Goal: Transaction & Acquisition: Subscribe to service/newsletter

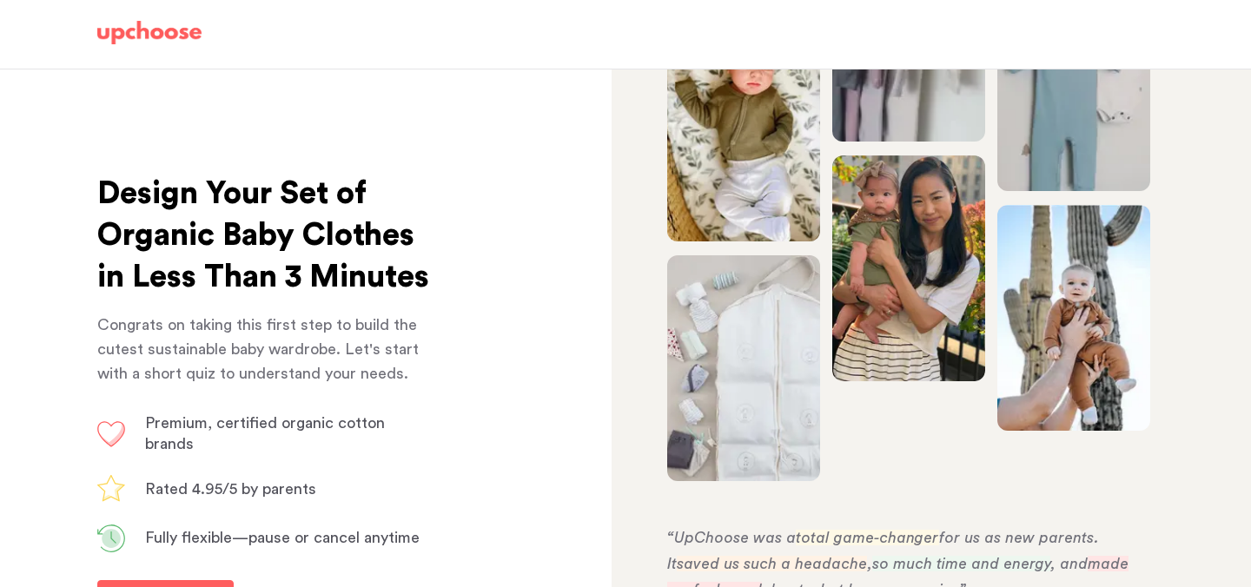
click at [156, 27] on img at bounding box center [149, 33] width 104 height 24
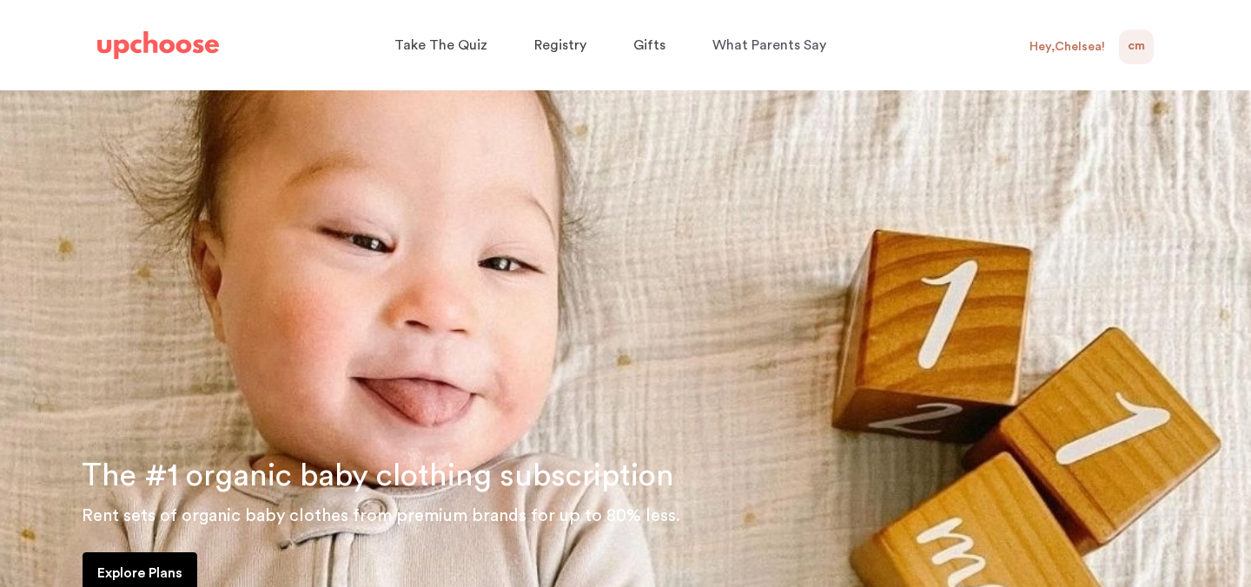
click at [1128, 50] on span "CM" at bounding box center [1136, 46] width 17 height 21
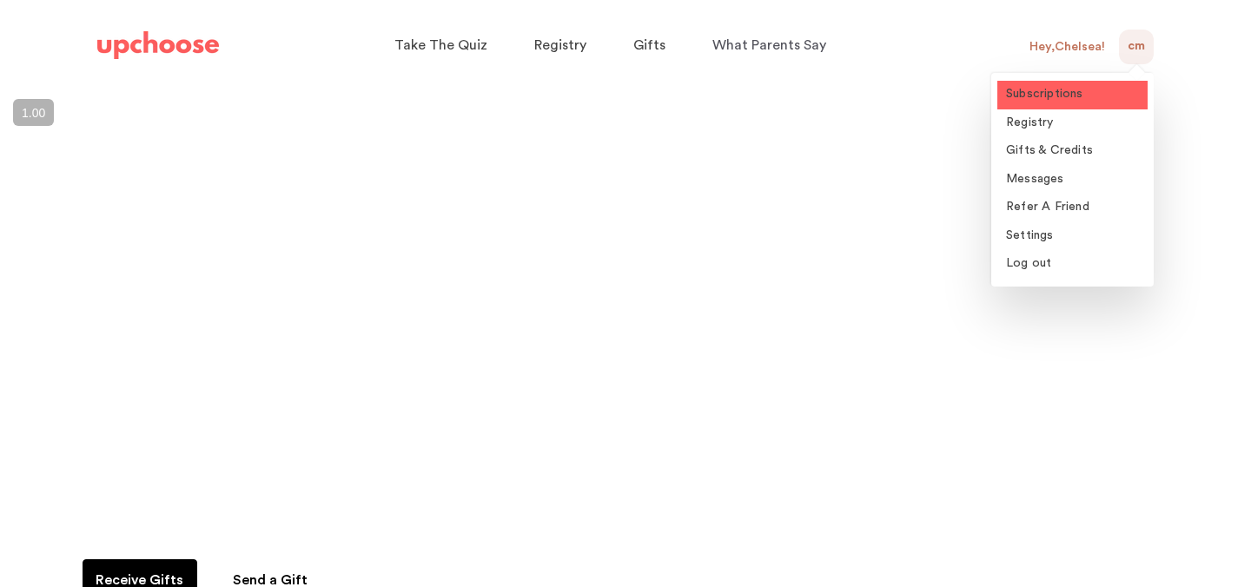
click at [1071, 100] on span "Subscriptions" at bounding box center [1044, 94] width 77 height 12
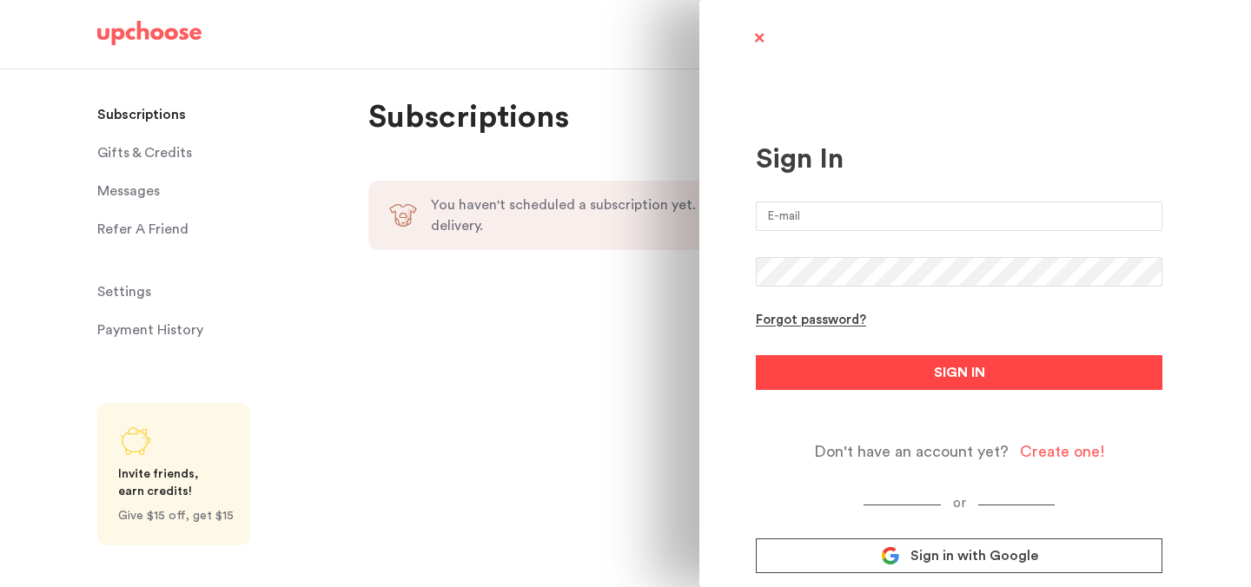
type input "[EMAIL_ADDRESS][DOMAIN_NAME]"
click at [937, 365] on span "SIGN IN" at bounding box center [959, 372] width 51 height 21
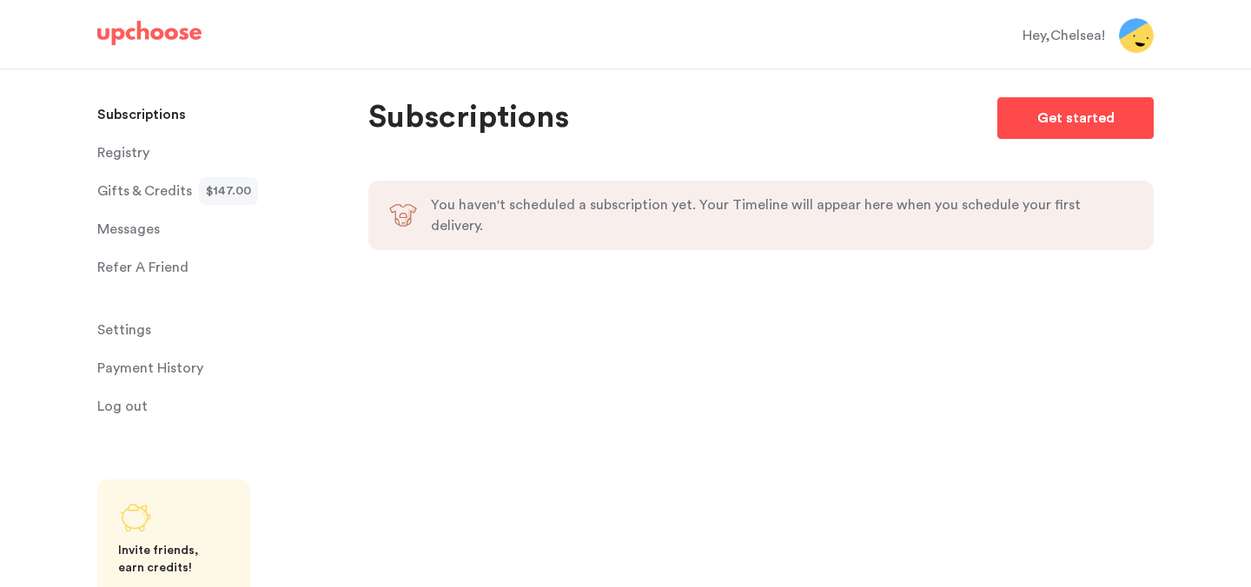
click at [1063, 120] on p "Get started" at bounding box center [1075, 118] width 77 height 21
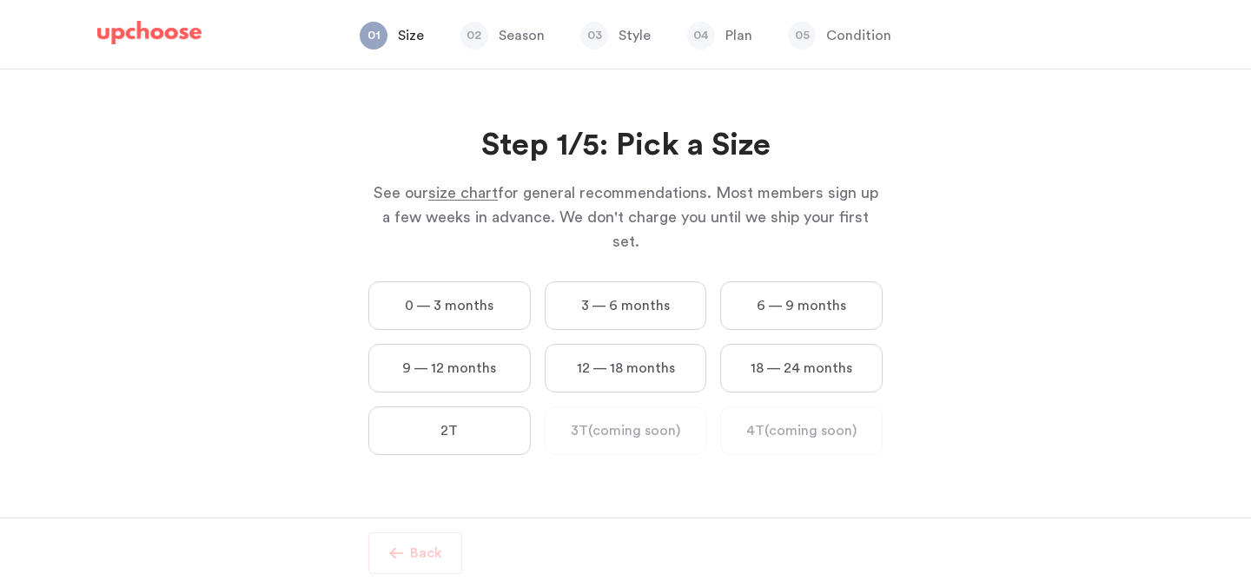
click at [484, 281] on label "0 — 3 months" at bounding box center [449, 305] width 162 height 49
click at [0, 0] on months "0 — 3 months" at bounding box center [0, 0] width 0 height 0
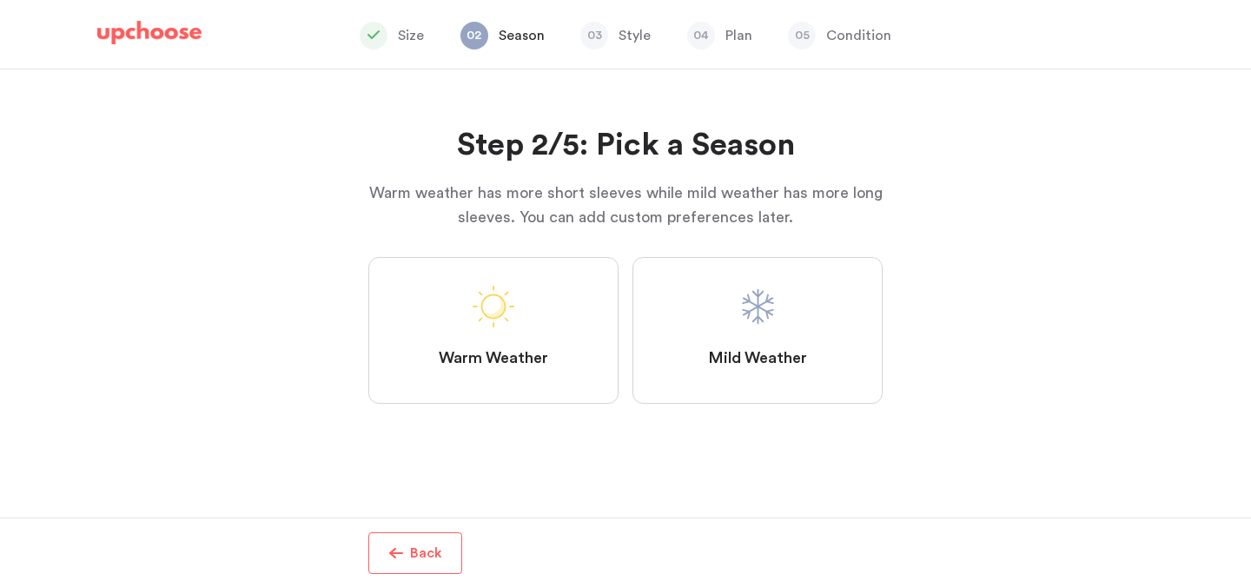
click at [763, 317] on span at bounding box center [758, 307] width 42 height 42
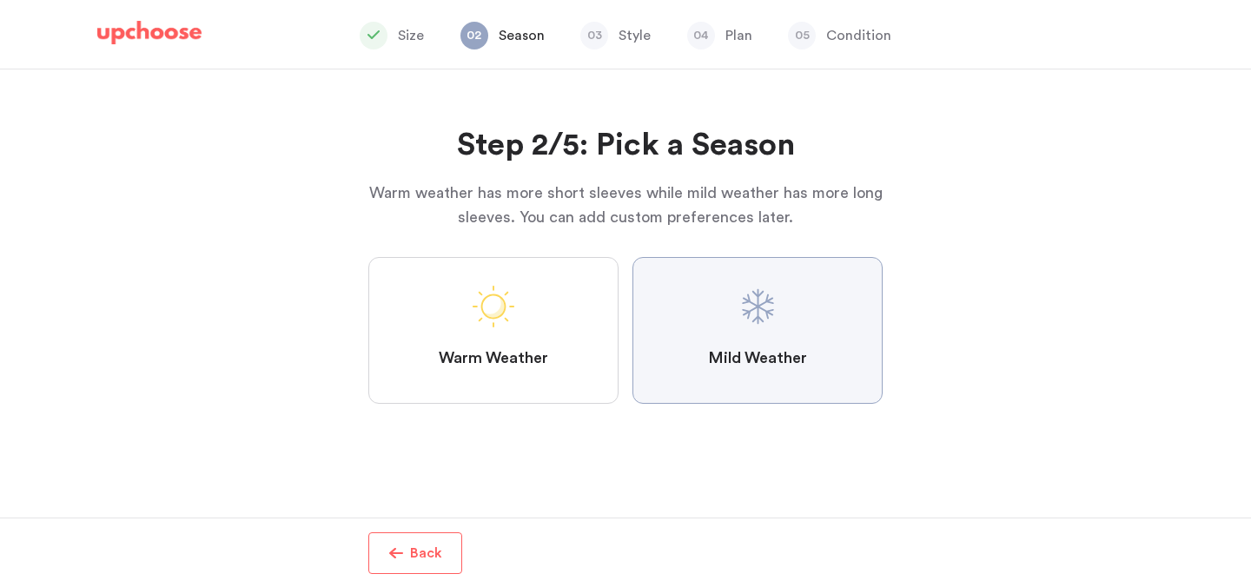
click at [0, 0] on Weather "Mild Weather" at bounding box center [0, 0] width 0 height 0
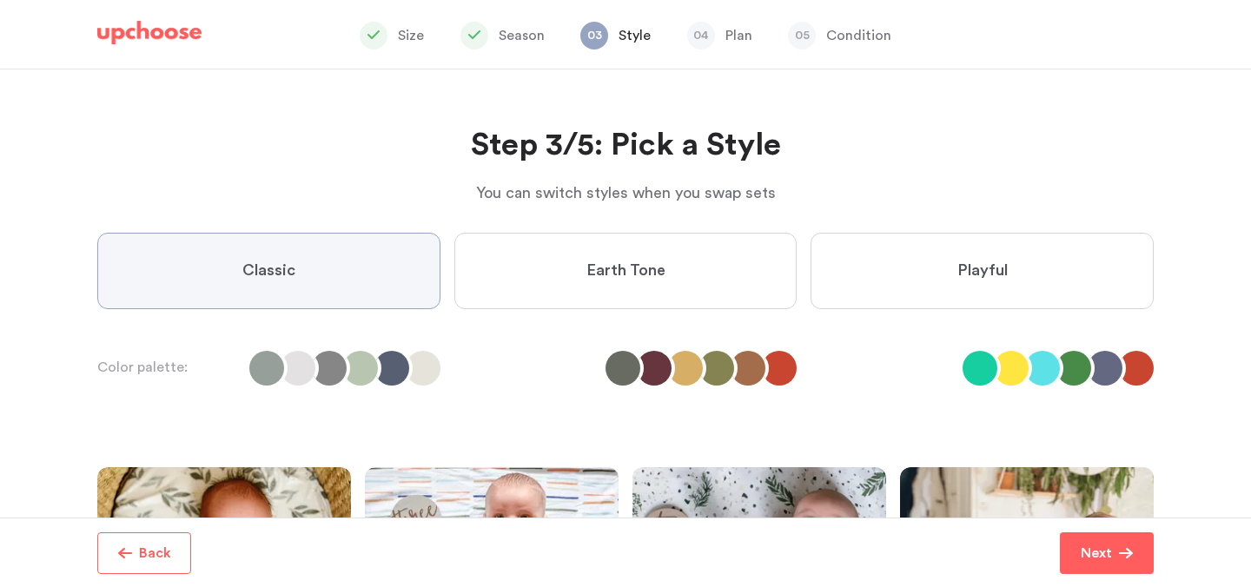
click at [698, 272] on label "Earth Tone" at bounding box center [625, 271] width 343 height 76
click at [0, 0] on Tone "Earth Tone" at bounding box center [0, 0] width 0 height 0
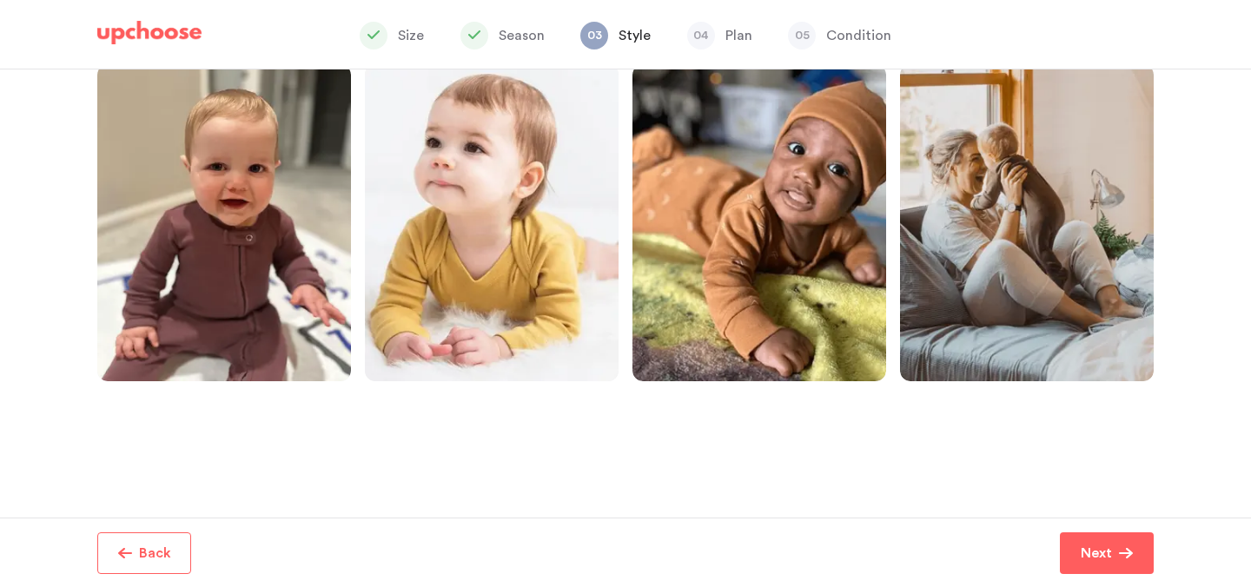
scroll to position [416, 0]
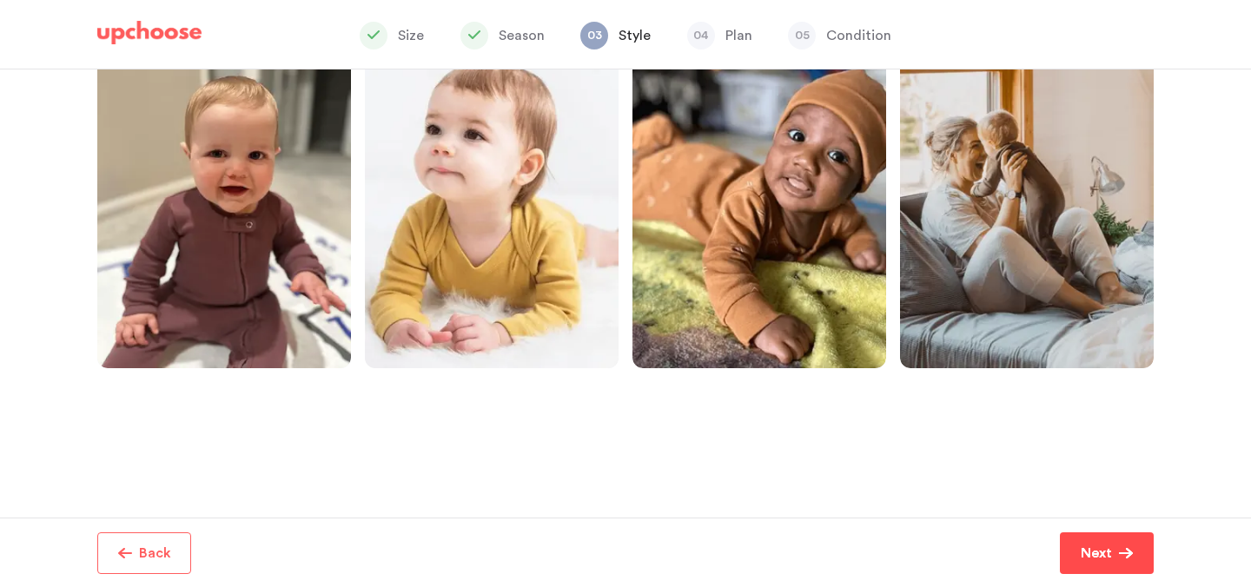
click at [1110, 569] on button "Next" at bounding box center [1107, 554] width 94 height 42
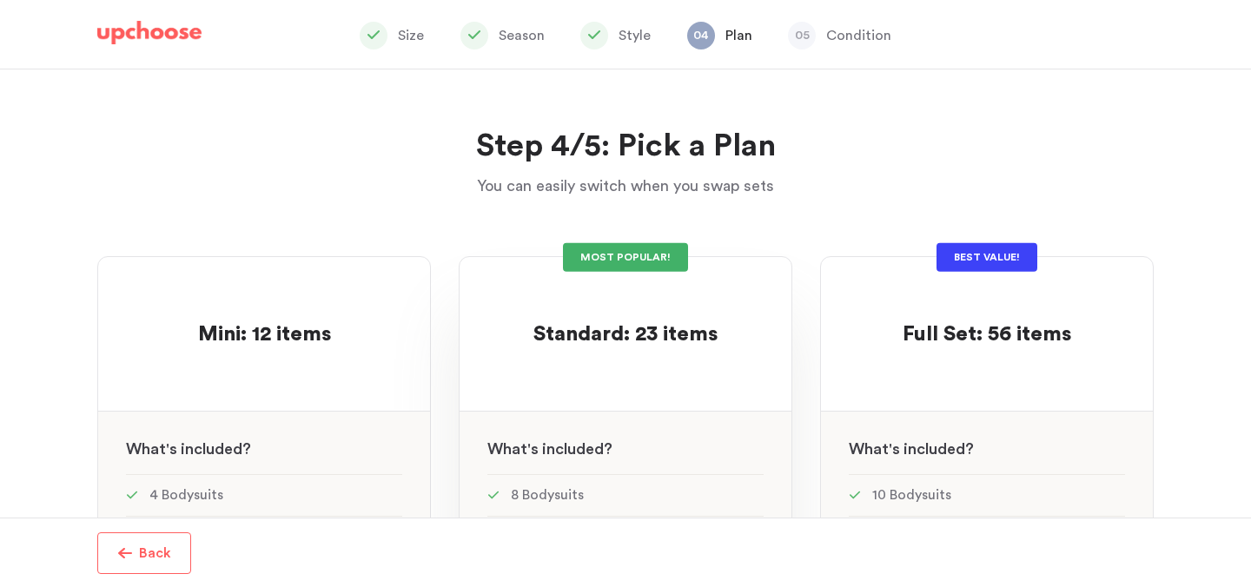
click at [708, 328] on span "Standard: 23 items" at bounding box center [625, 334] width 184 height 21
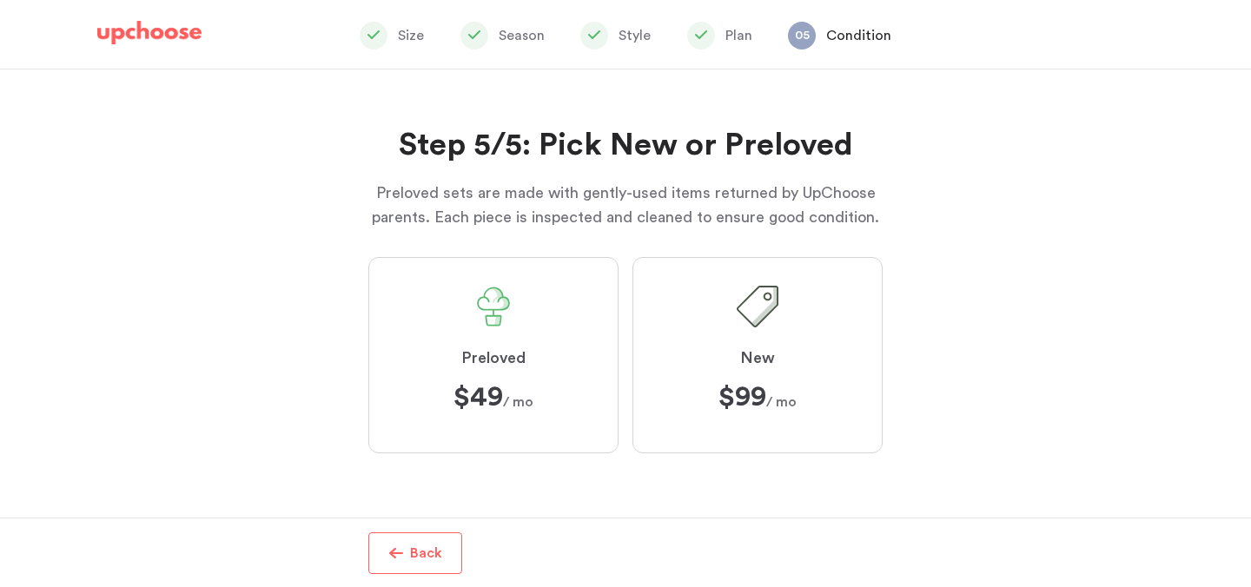
click at [540, 330] on label "Preloved $49 $49 / mo" at bounding box center [493, 355] width 250 height 196
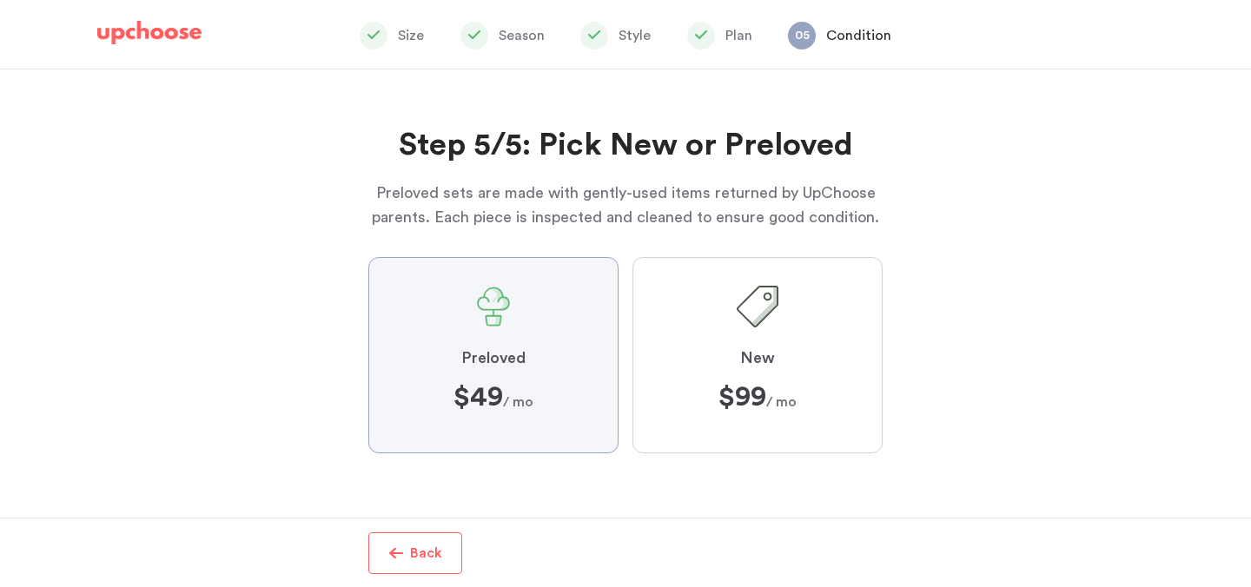
click at [0, 0] on input "Preloved $49 $49 / mo" at bounding box center [0, 0] width 0 height 0
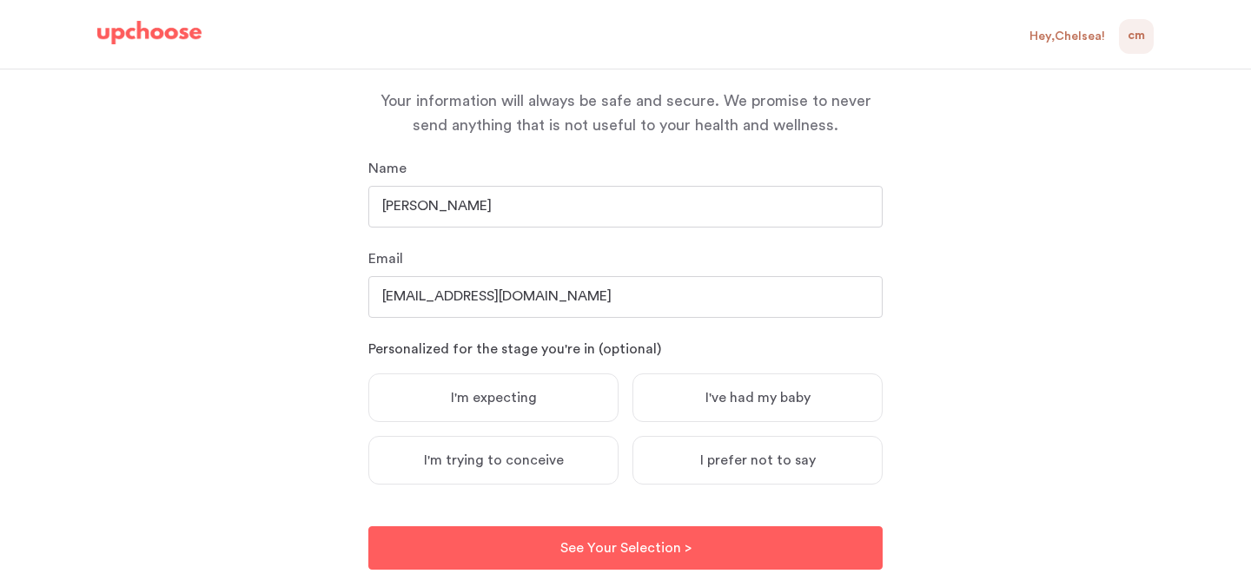
scroll to position [182, 0]
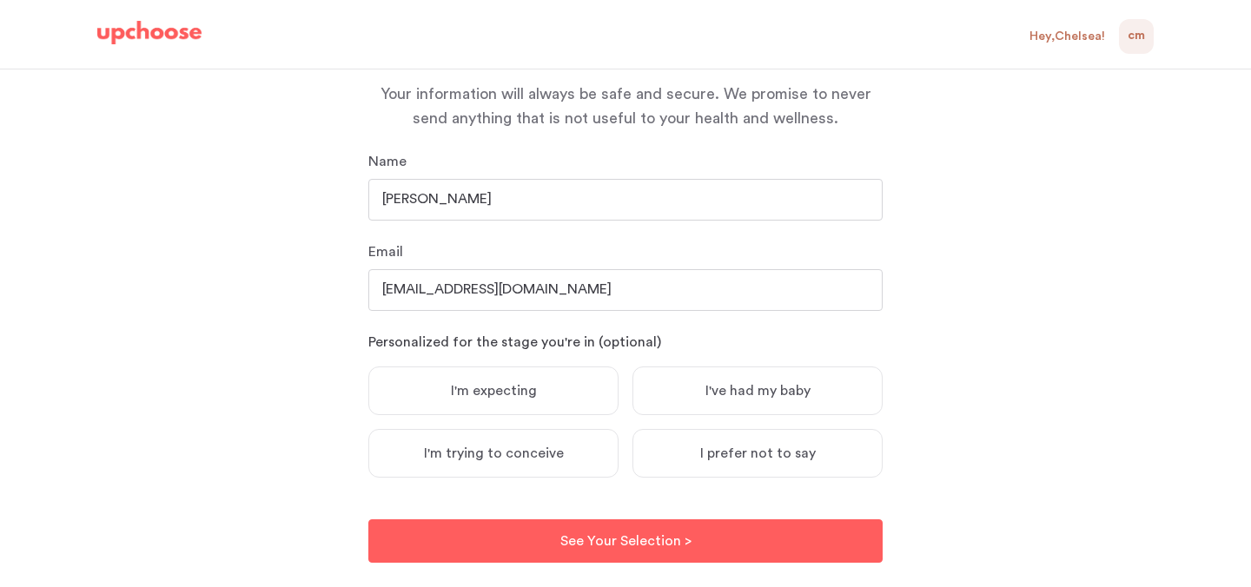
click at [593, 388] on label "I'm expecting" at bounding box center [493, 391] width 250 height 49
click at [0, 0] on input "I'm expecting" at bounding box center [0, 0] width 0 height 0
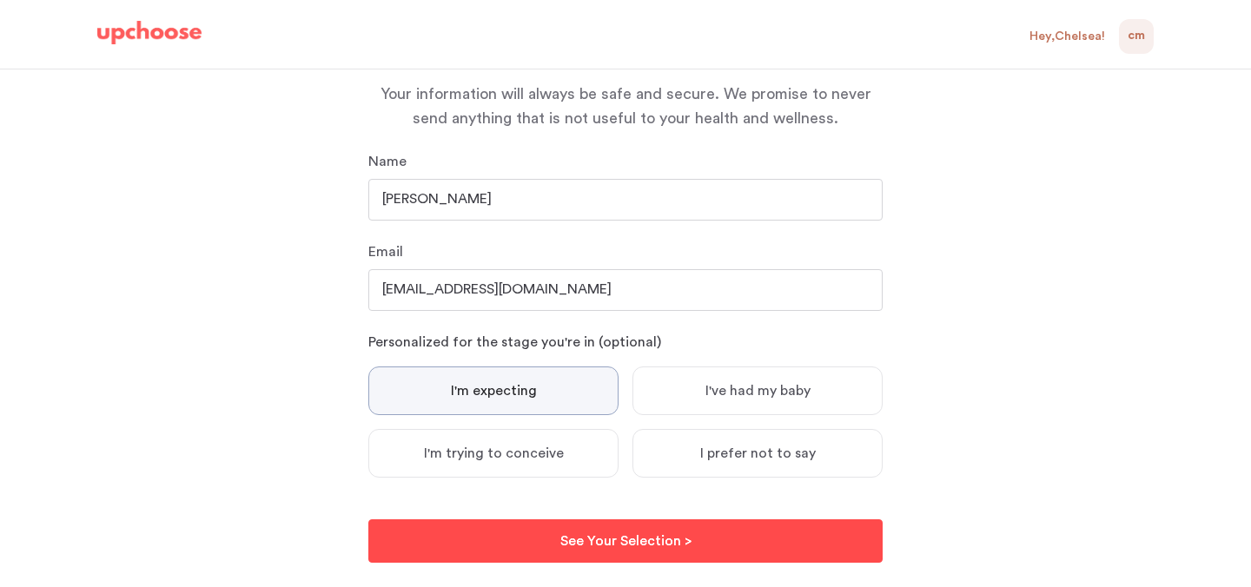
click at [661, 534] on p "See Your Selection >" at bounding box center [625, 541] width 131 height 21
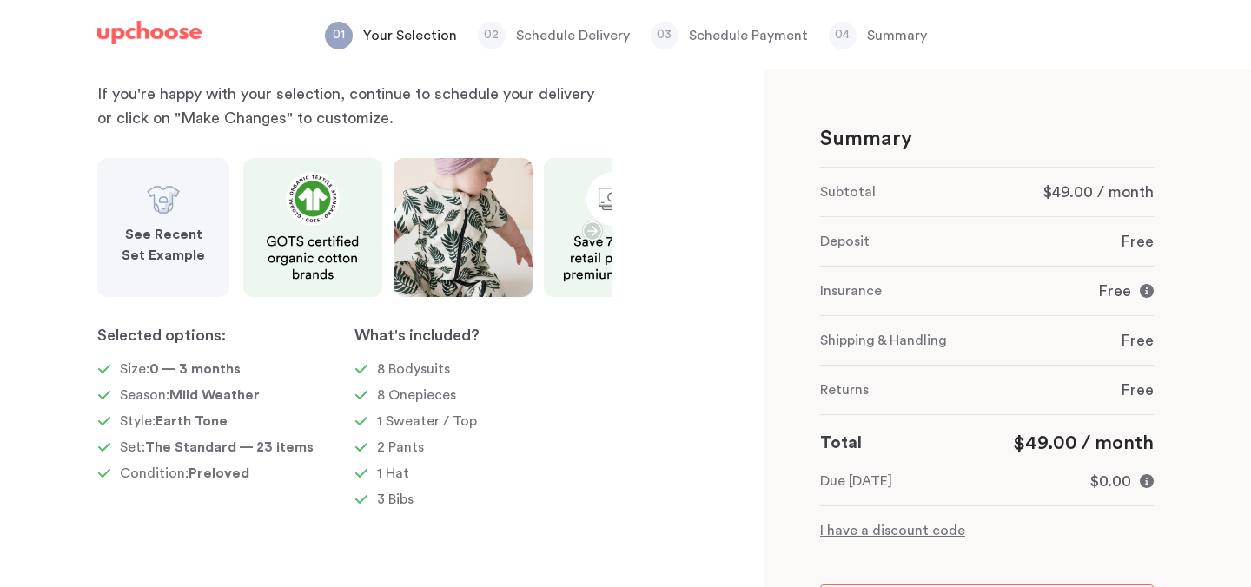
scroll to position [152, 0]
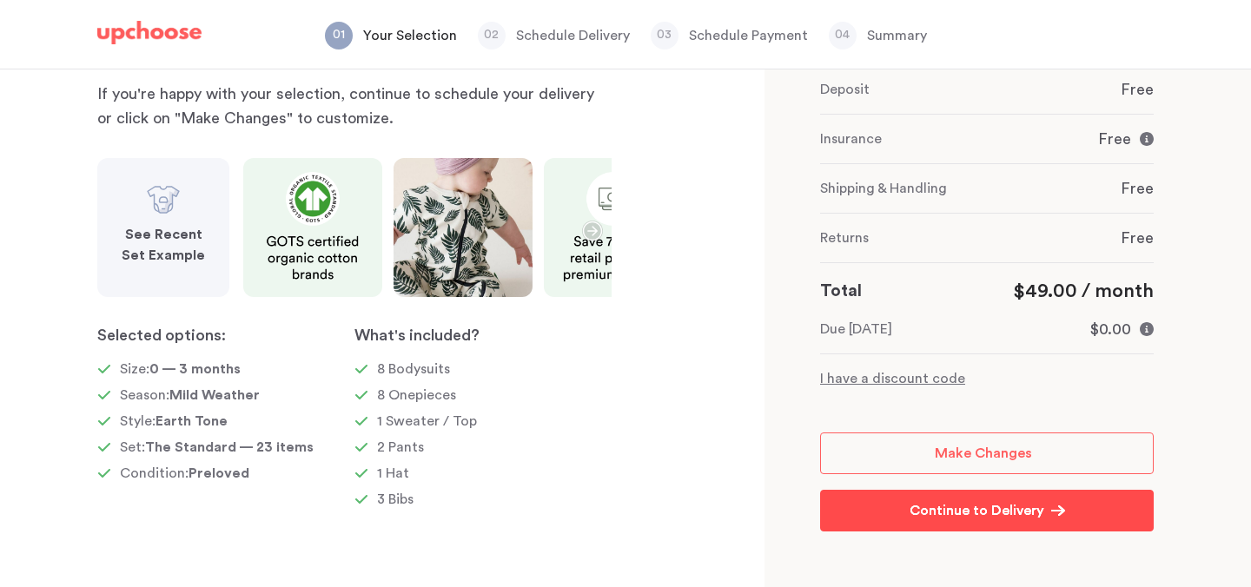
click at [969, 520] on p "Continue to Delivery" at bounding box center [977, 510] width 135 height 21
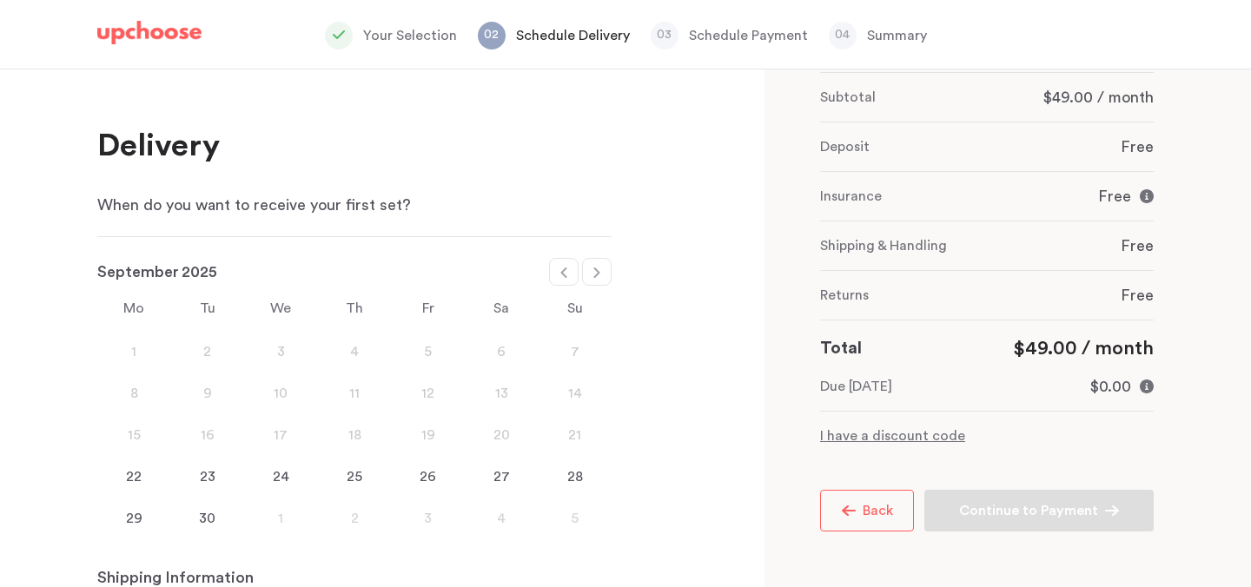
click at [596, 268] on icon at bounding box center [596, 273] width 6 height 10
select select "January"
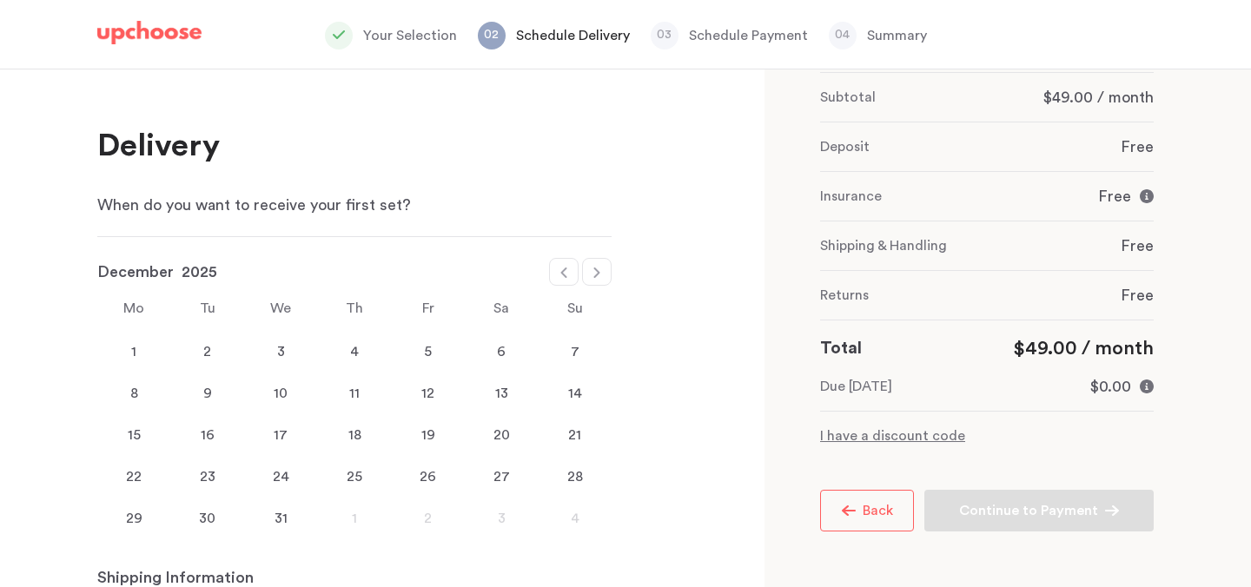
select select "2026"
click at [580, 431] on div "18" at bounding box center [575, 435] width 74 height 21
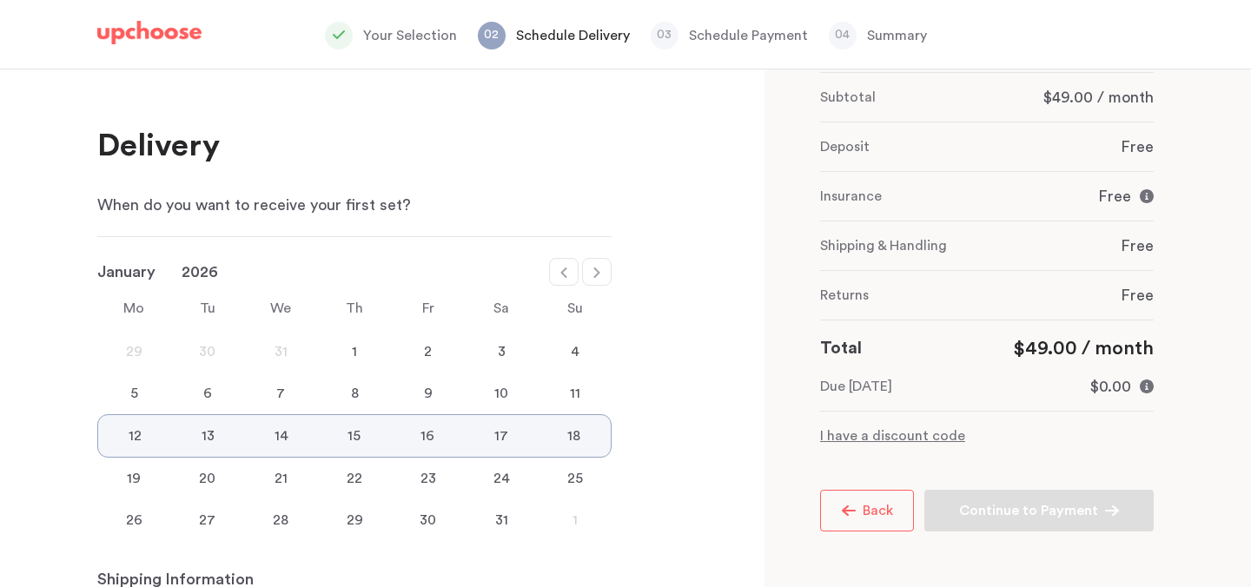
click at [141, 485] on div "19" at bounding box center [134, 478] width 74 height 21
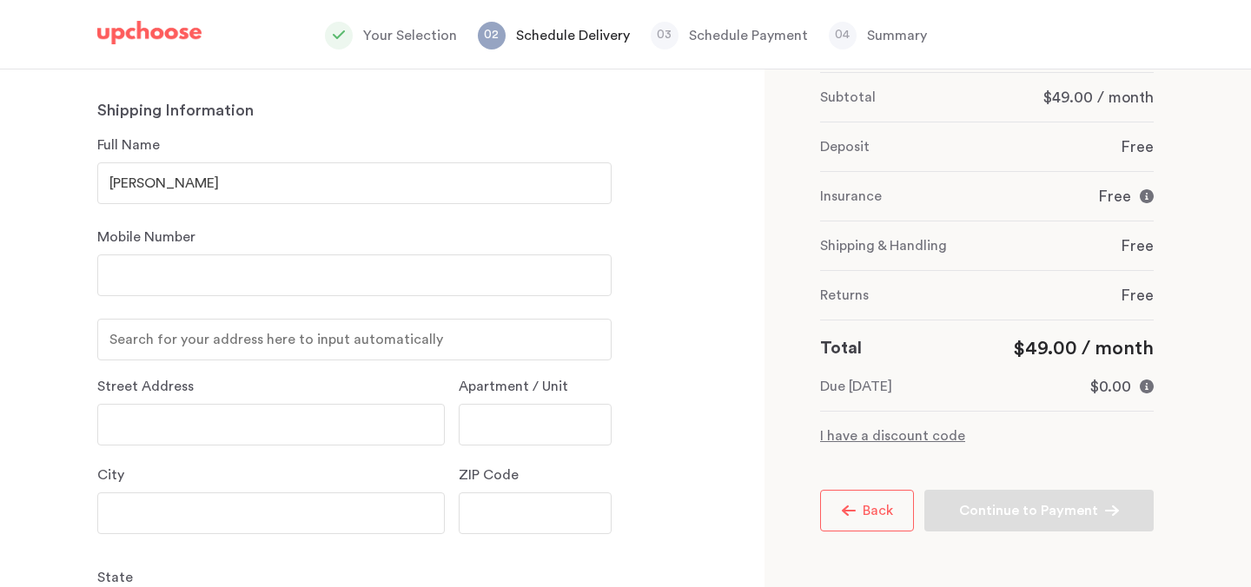
scroll to position [473, 0]
click at [534, 271] on input "number" at bounding box center [354, 272] width 514 height 42
type input "6035407802"
type input "2005 Bank St"
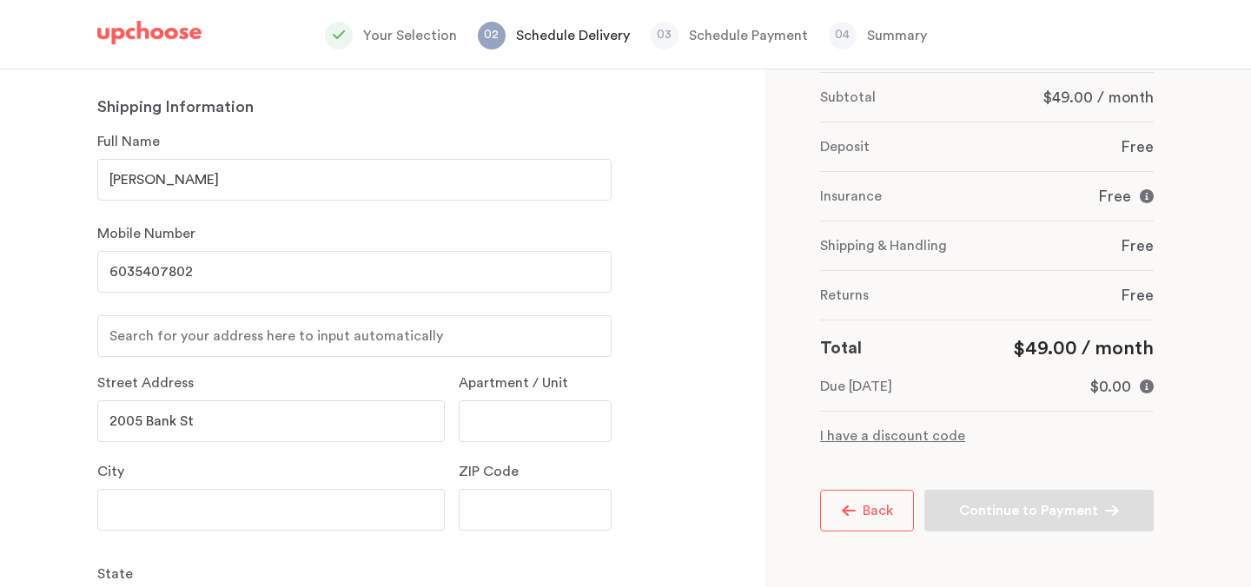
type input "Baltimore"
type input "21231"
select select "MD"
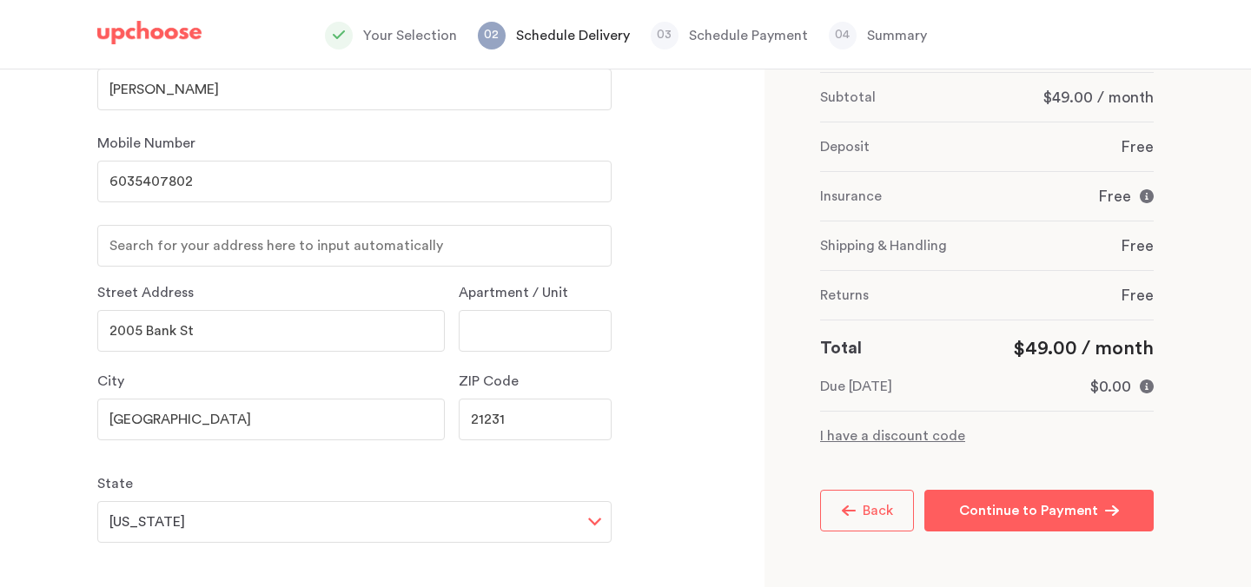
scroll to position [540, 0]
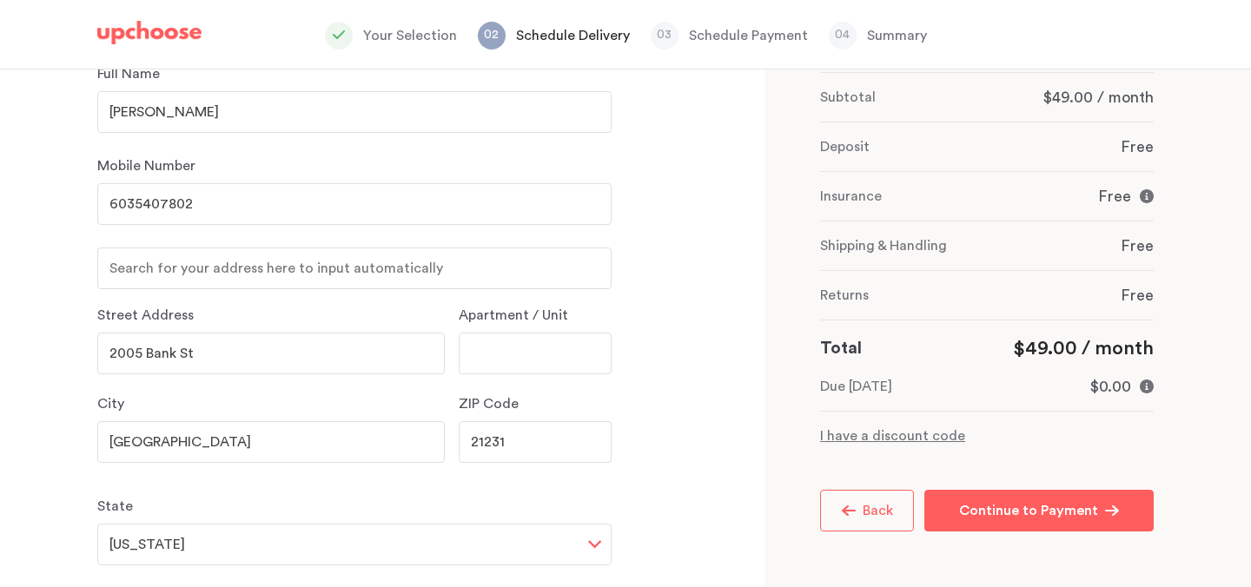
click at [751, 243] on div "Delivery When do you want to receive your first set? January February March Apr…" at bounding box center [382, 329] width 765 height 518
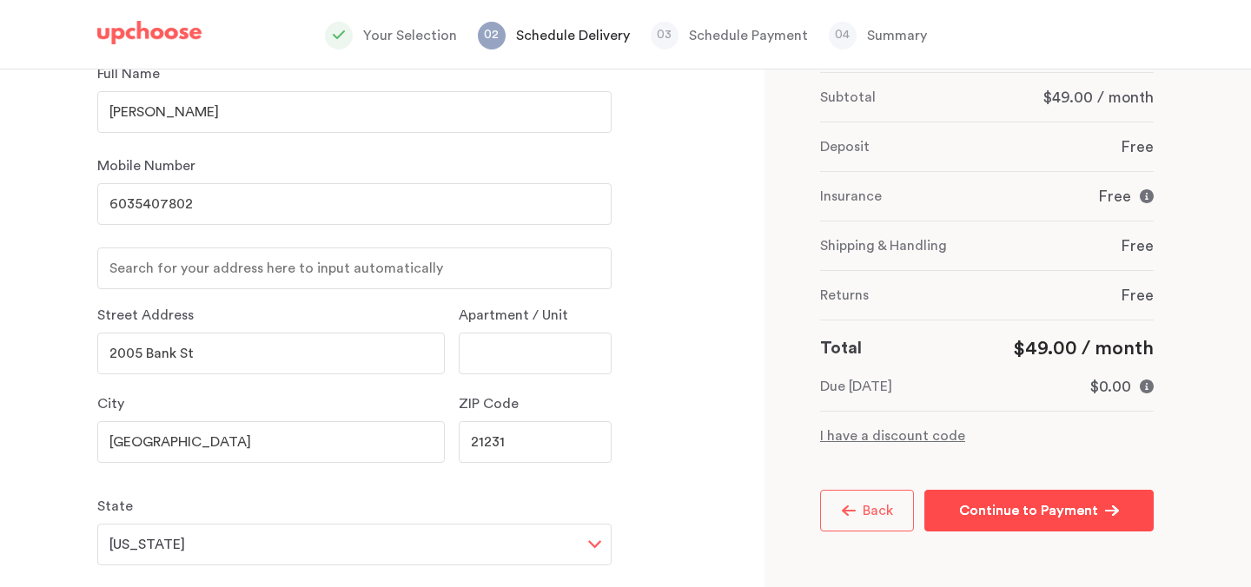
click at [994, 513] on p "Continue to Payment" at bounding box center [1028, 510] width 139 height 21
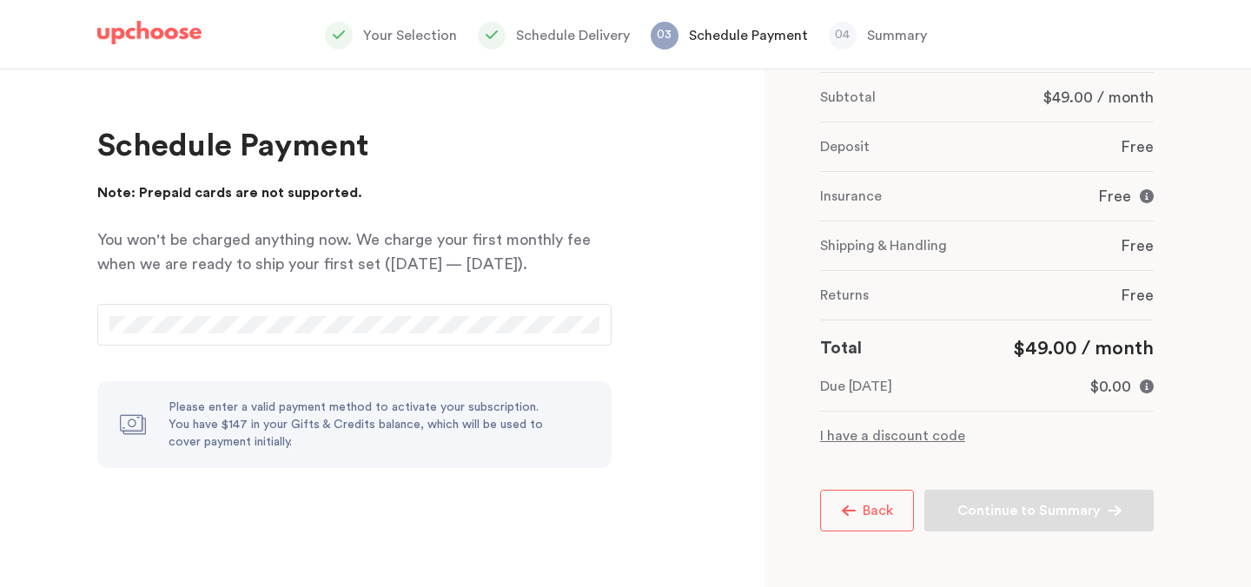
click at [298, 315] on div at bounding box center [354, 325] width 514 height 42
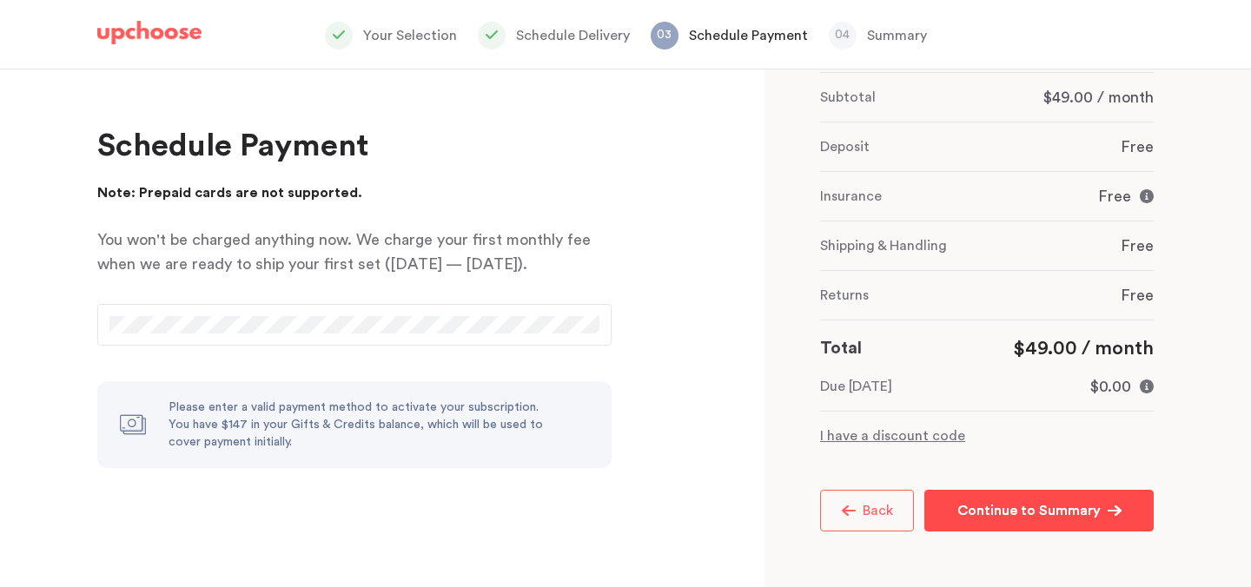
click at [967, 513] on p "Continue to Summary" at bounding box center [1028, 510] width 143 height 21
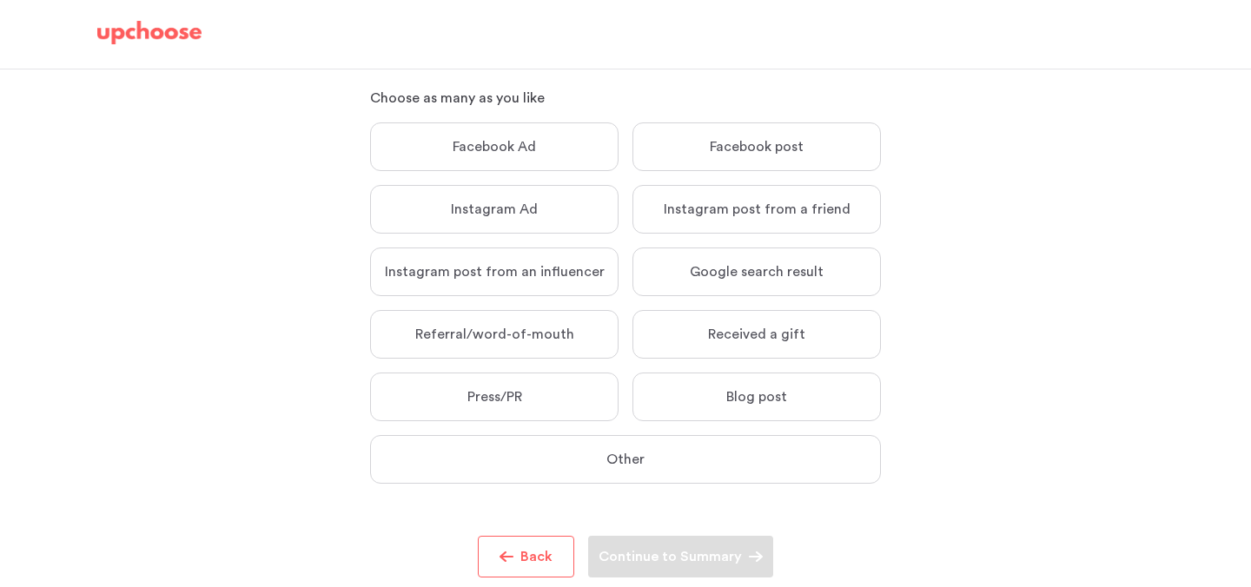
scroll to position [156, 0]
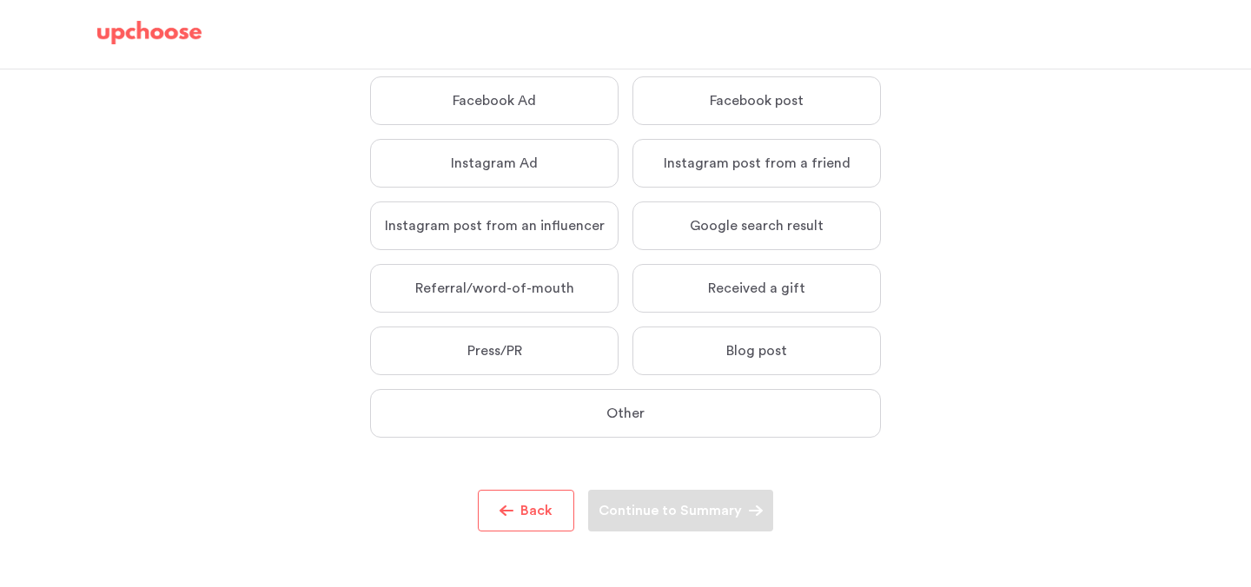
click at [717, 232] on p "Google search result" at bounding box center [757, 225] width 134 height 17
click at [0, 0] on input "Google search result Google search result" at bounding box center [0, 0] width 0 height 0
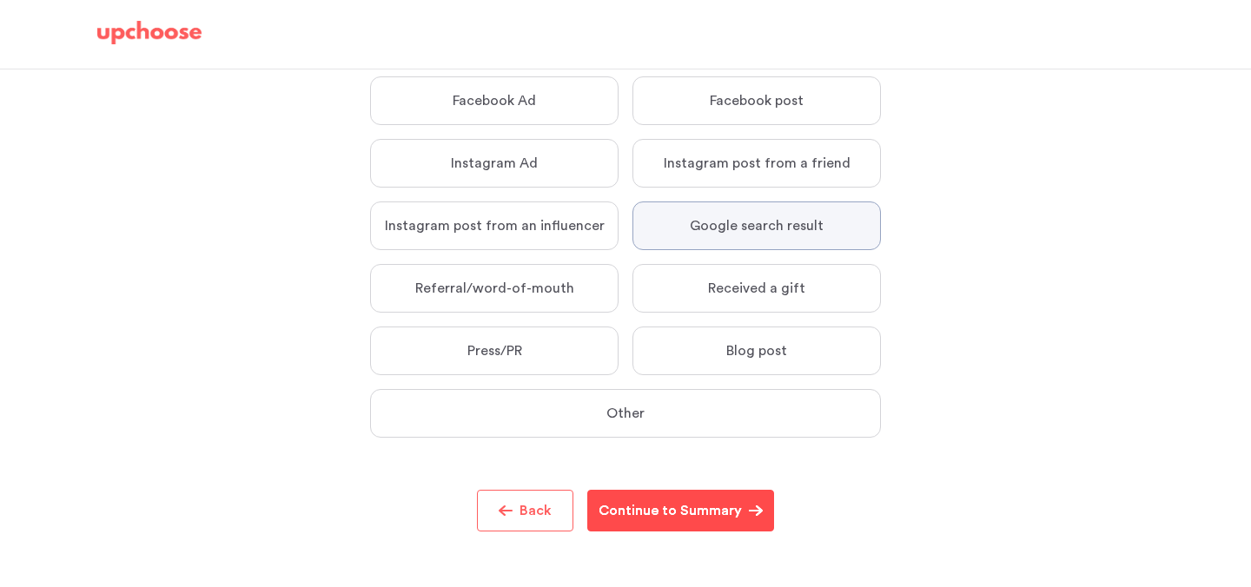
click at [684, 513] on p "Continue to Summary" at bounding box center [670, 510] width 143 height 21
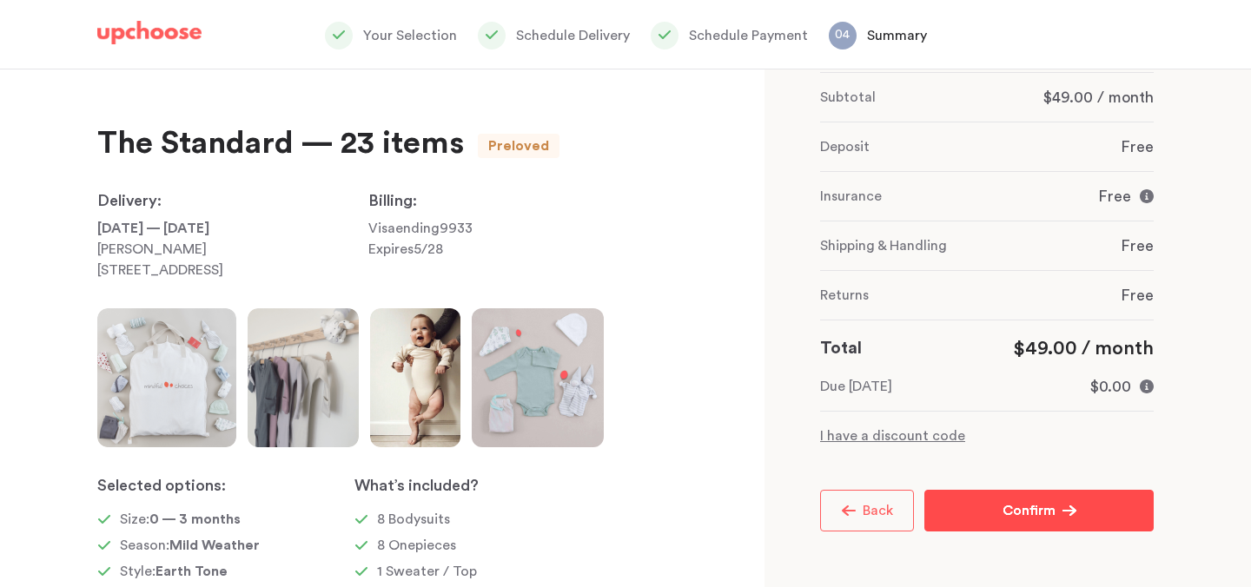
scroll to position [150, 0]
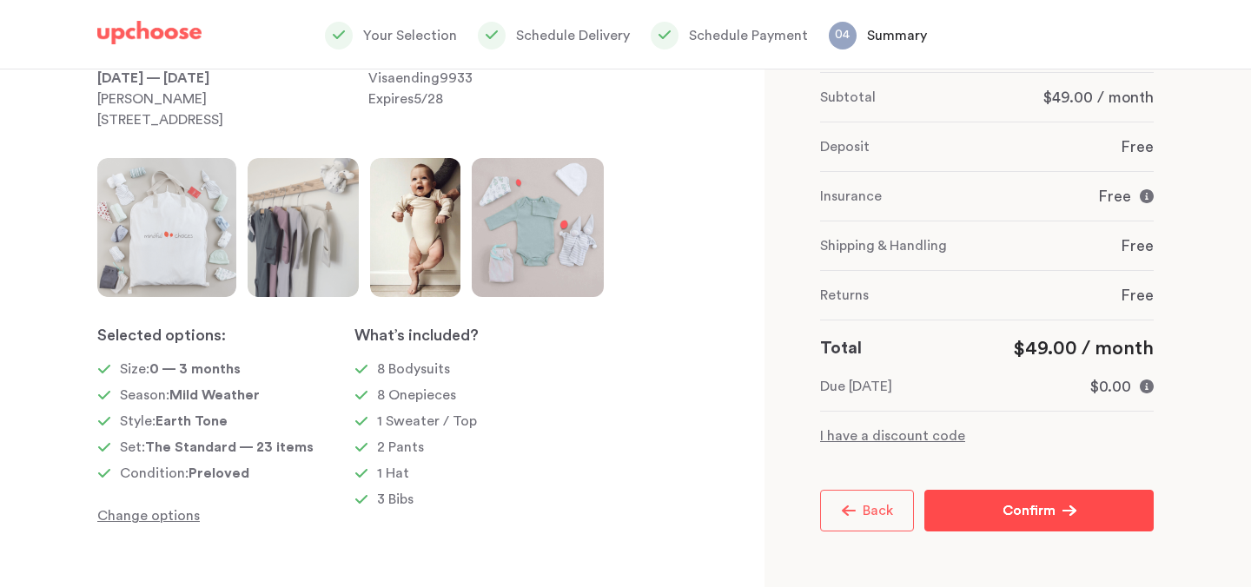
click at [173, 516] on p "Change options" at bounding box center [225, 516] width 257 height 21
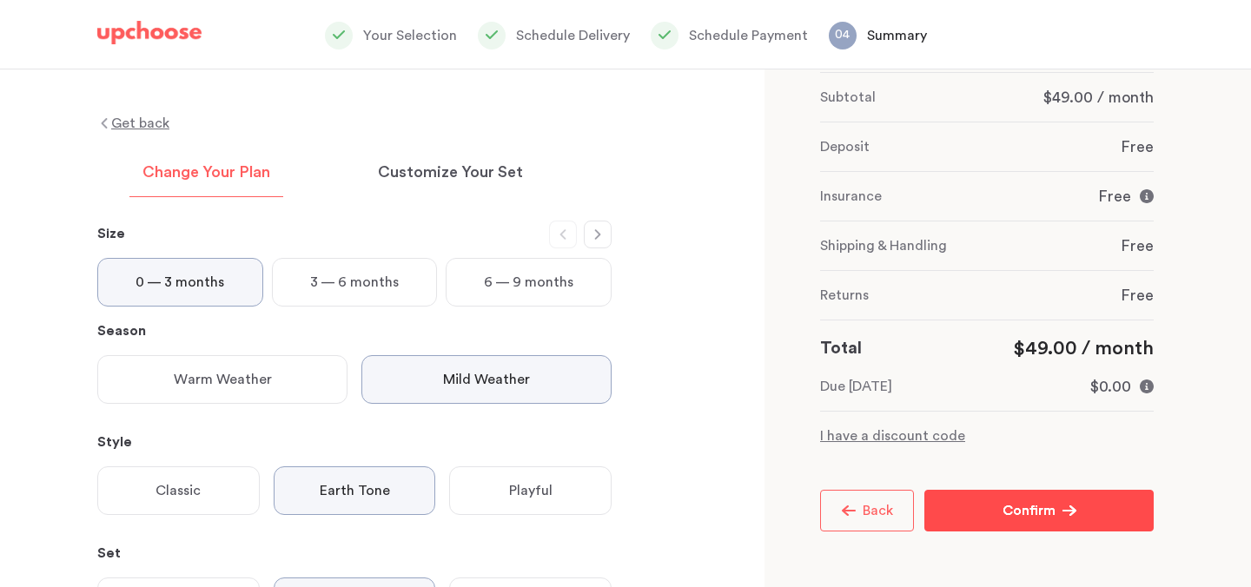
scroll to position [21, 0]
click at [432, 172] on p "Customize Your Set" at bounding box center [450, 172] width 145 height 21
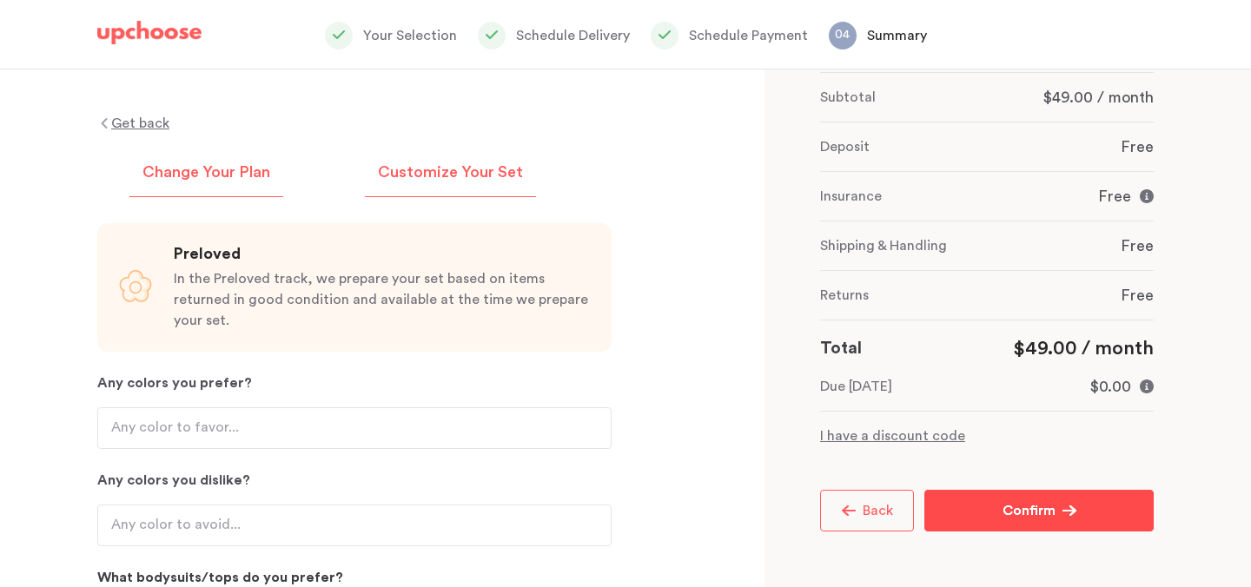
click at [252, 169] on p "Change Your Plan" at bounding box center [206, 172] width 128 height 21
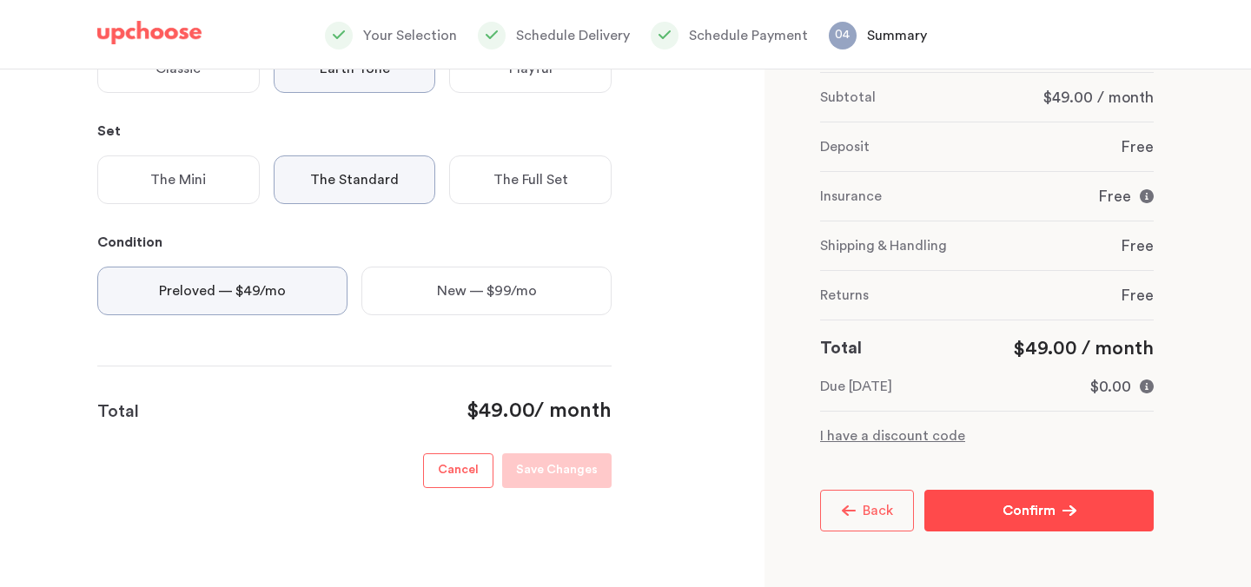
scroll to position [441, 0]
click at [456, 473] on p "Cancel" at bounding box center [458, 472] width 41 height 21
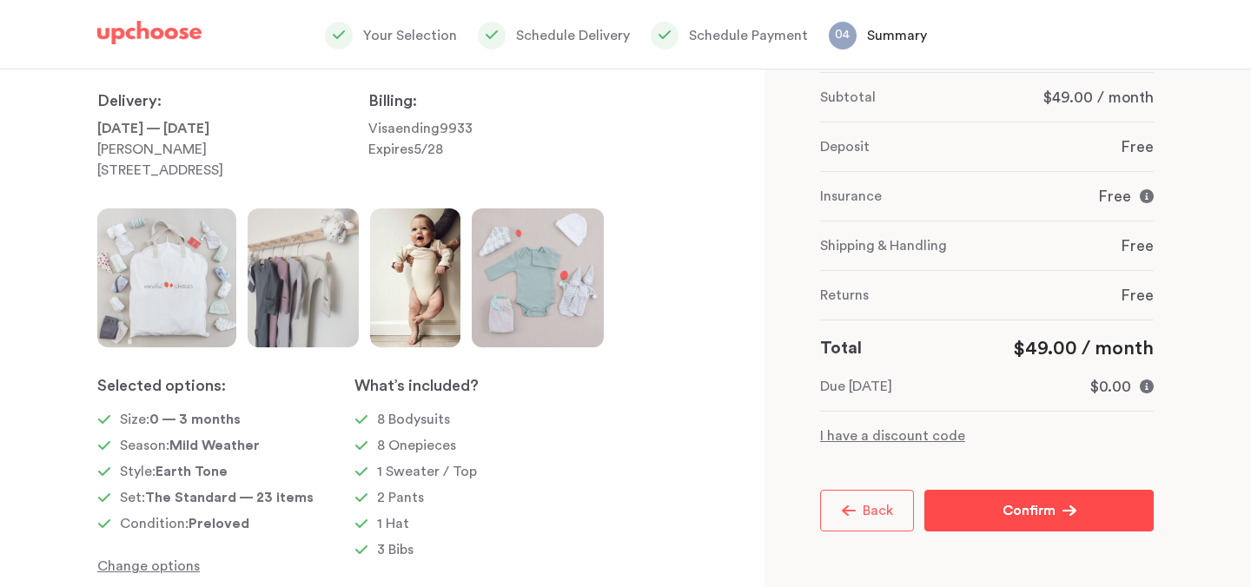
scroll to position [150, 0]
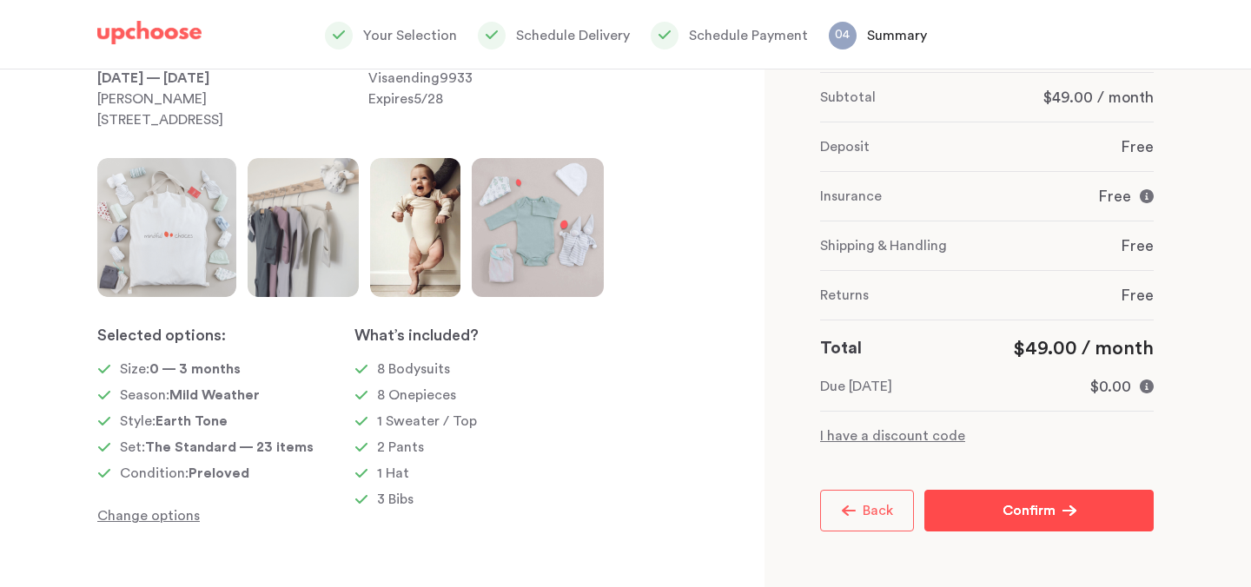
click at [875, 520] on button "Back" at bounding box center [867, 511] width 94 height 42
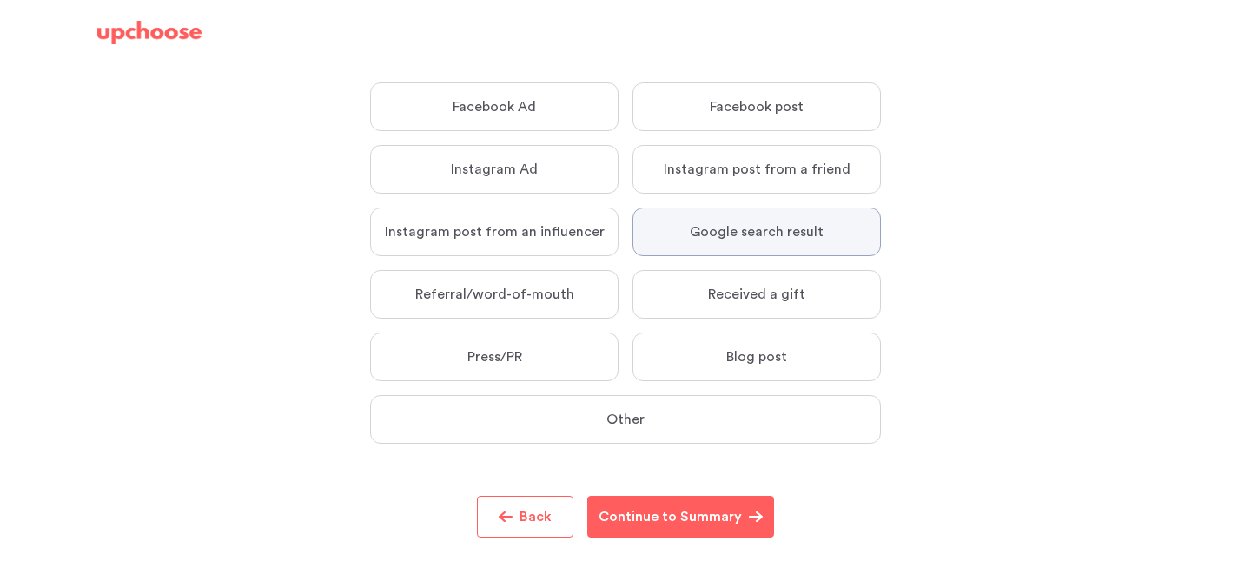
click at [495, 543] on div "We’re curious...where did you hear about us? We’re curious...where did you hear…" at bounding box center [625, 256] width 1251 height 674
click at [496, 533] on button "Back" at bounding box center [525, 517] width 96 height 42
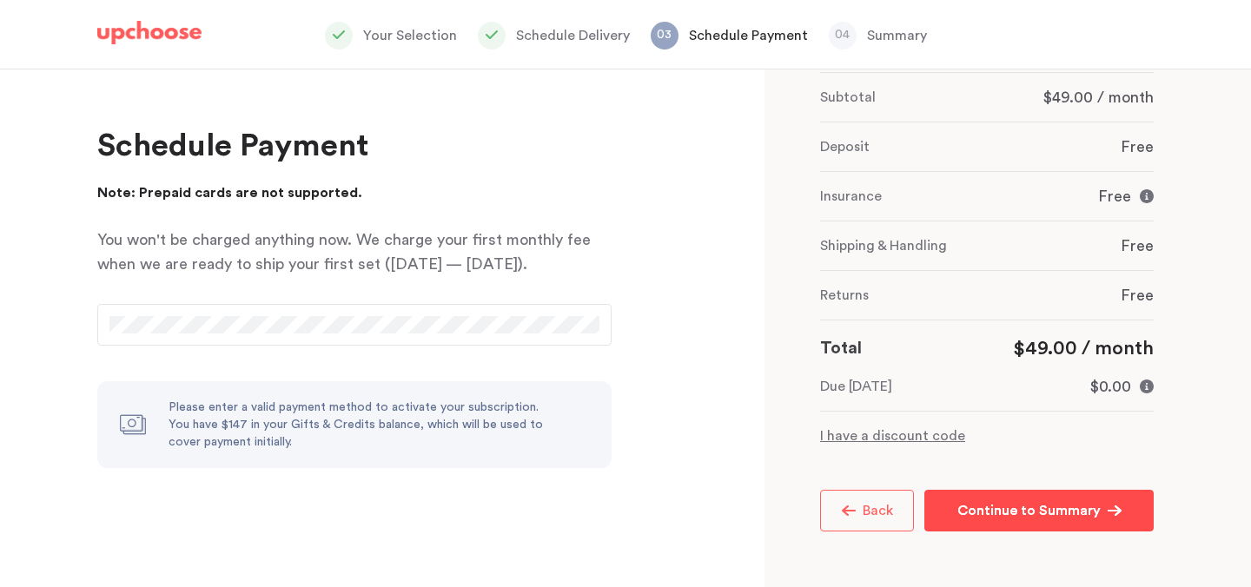
click at [891, 504] on span "Back" at bounding box center [874, 511] width 37 height 14
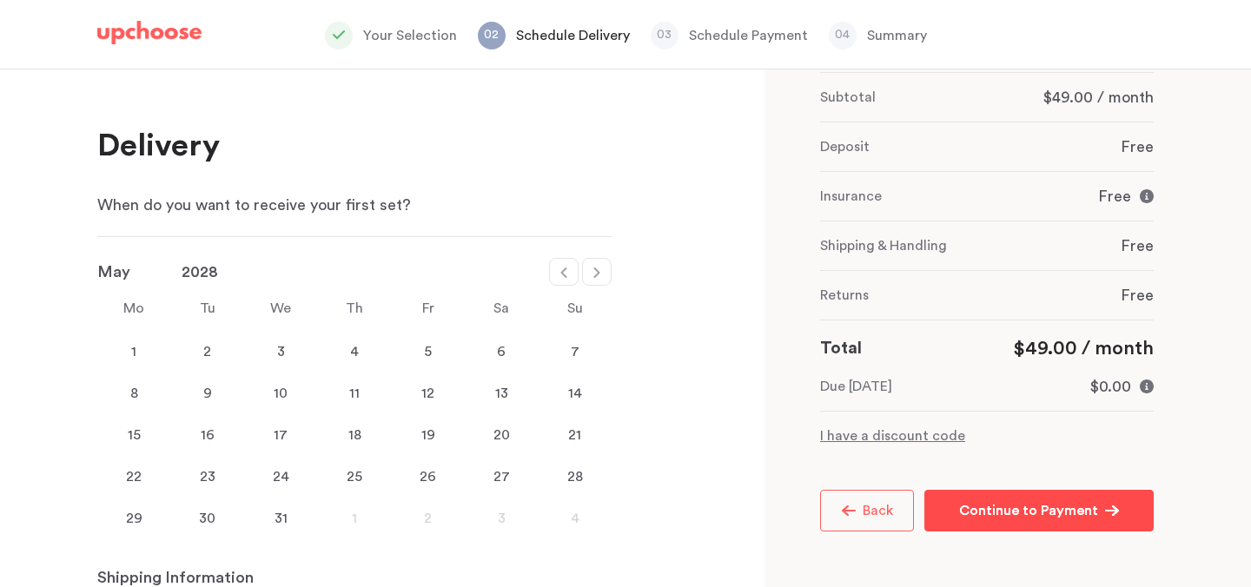
click at [559, 272] on icon at bounding box center [564, 273] width 14 height 14
click at [492, 231] on div "When do you want to receive your first set? January February March April May Ju…" at bounding box center [354, 367] width 514 height 345
click at [480, 247] on div "When do you want to receive your first set? January February March April May Ju…" at bounding box center [354, 367] width 514 height 345
click at [559, 275] on icon at bounding box center [564, 273] width 14 height 14
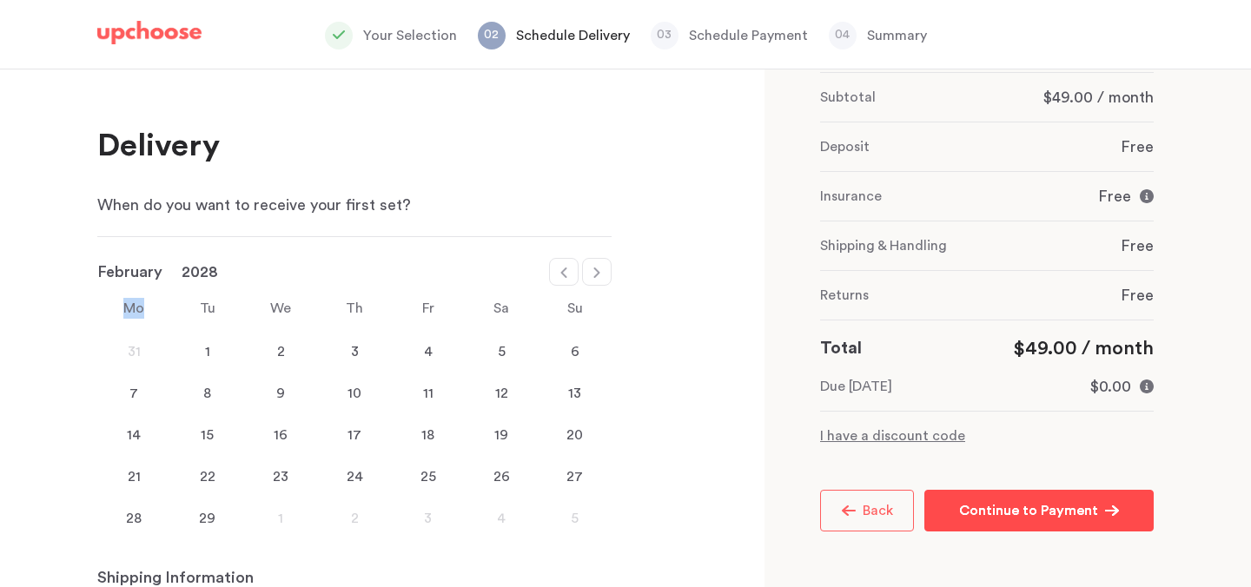
click at [559, 275] on icon at bounding box center [564, 273] width 14 height 14
select select "December"
select select "2027"
click at [559, 275] on icon at bounding box center [564, 273] width 14 height 14
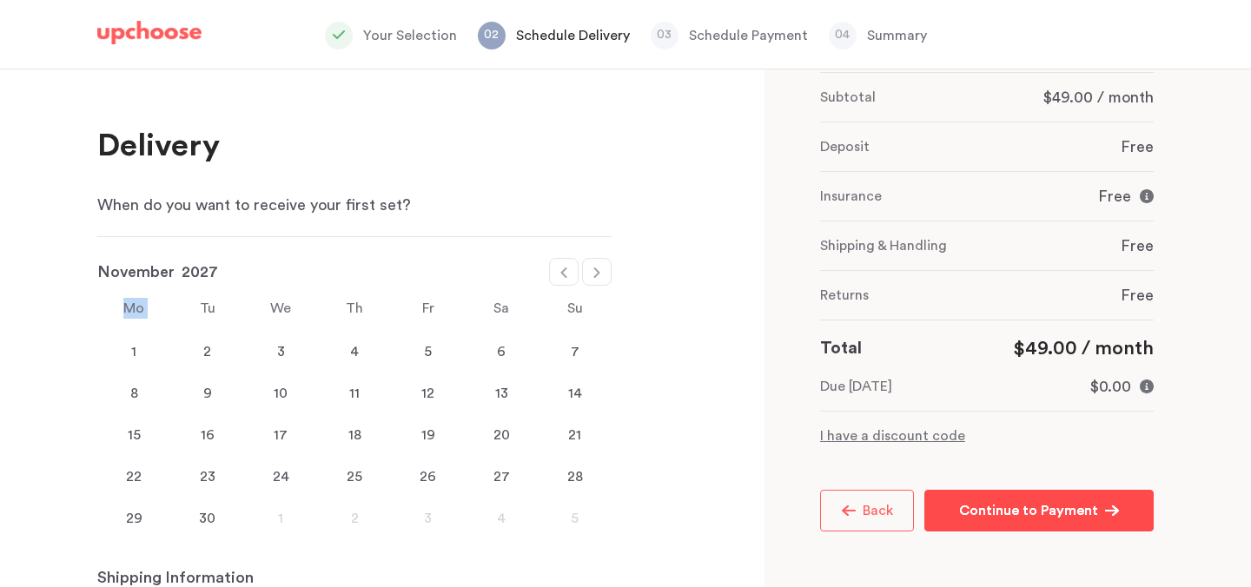
click at [559, 275] on icon at bounding box center [564, 273] width 14 height 14
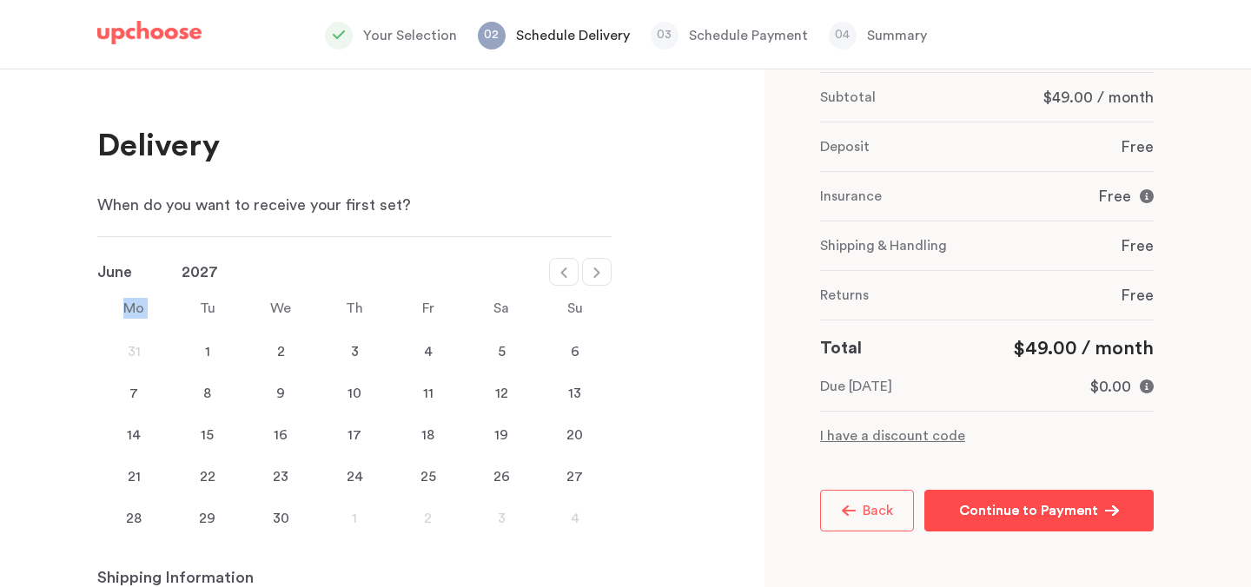
click at [559, 275] on icon at bounding box center [564, 273] width 14 height 14
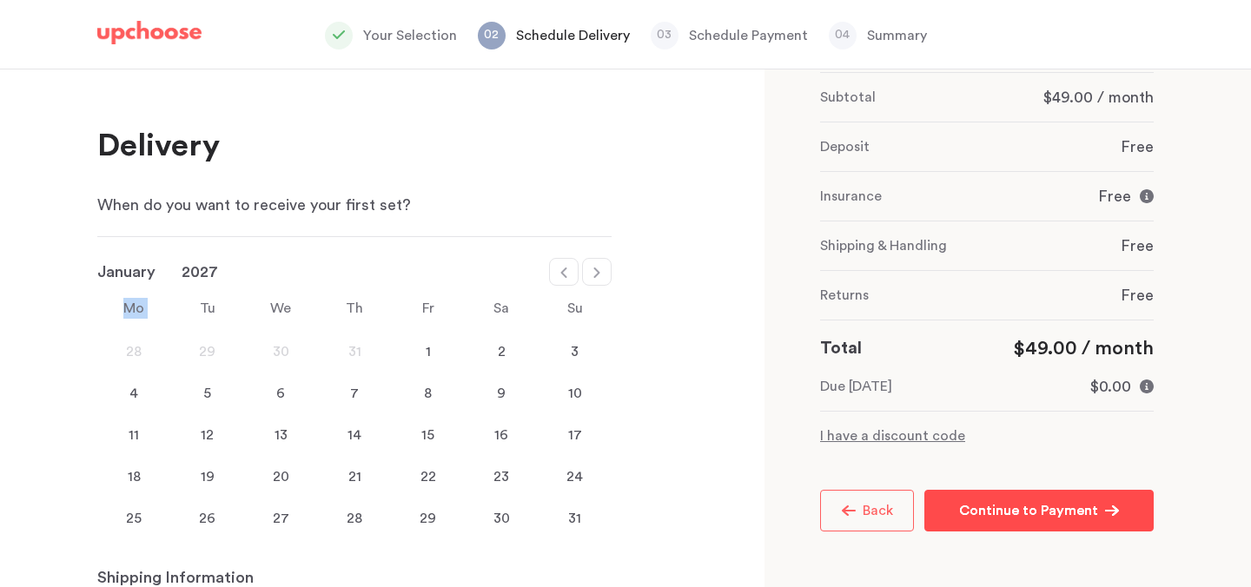
click at [559, 275] on icon at bounding box center [564, 273] width 14 height 14
select select "December"
select select "2026"
click at [559, 275] on icon at bounding box center [564, 273] width 14 height 14
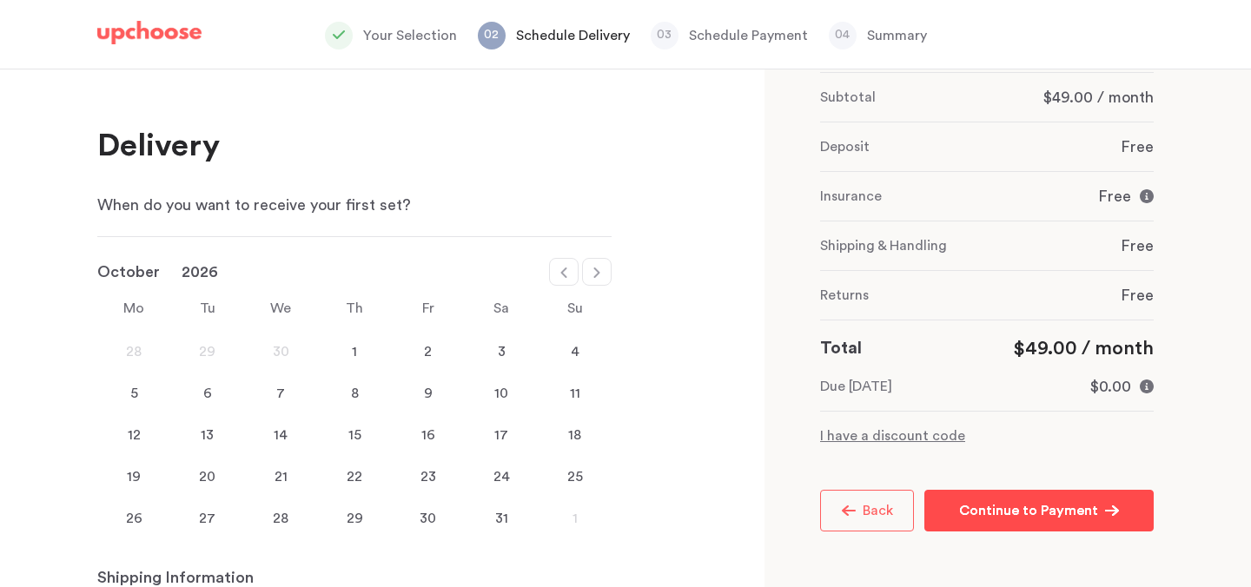
click at [559, 275] on icon at bounding box center [564, 273] width 14 height 14
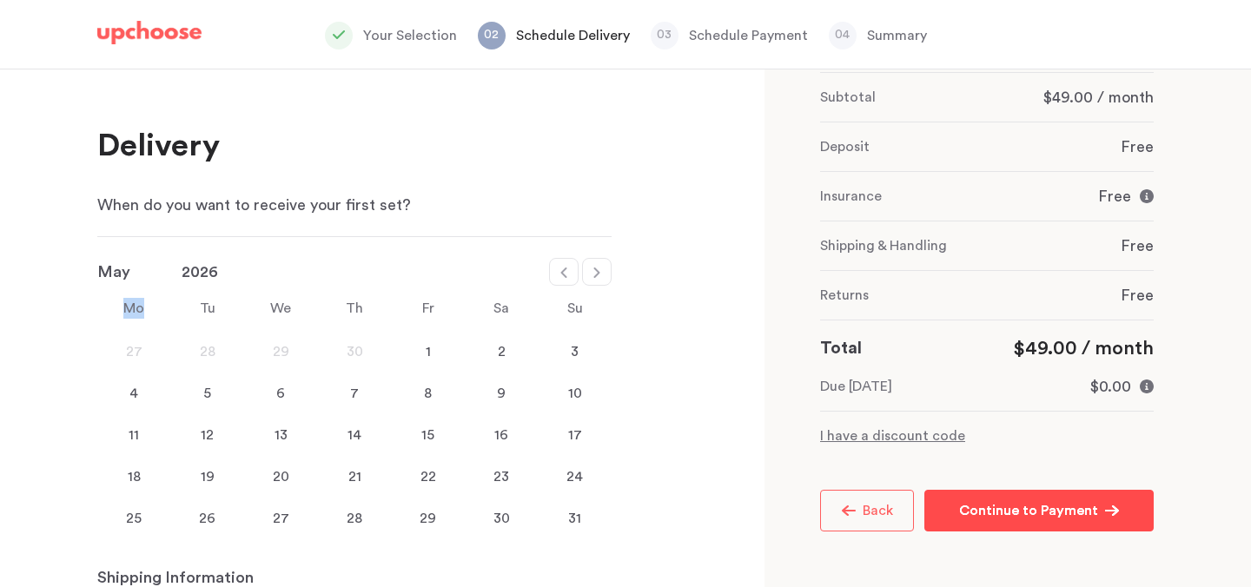
click at [559, 275] on icon at bounding box center [564, 273] width 14 height 14
click at [566, 274] on icon at bounding box center [564, 273] width 14 height 14
select select "January"
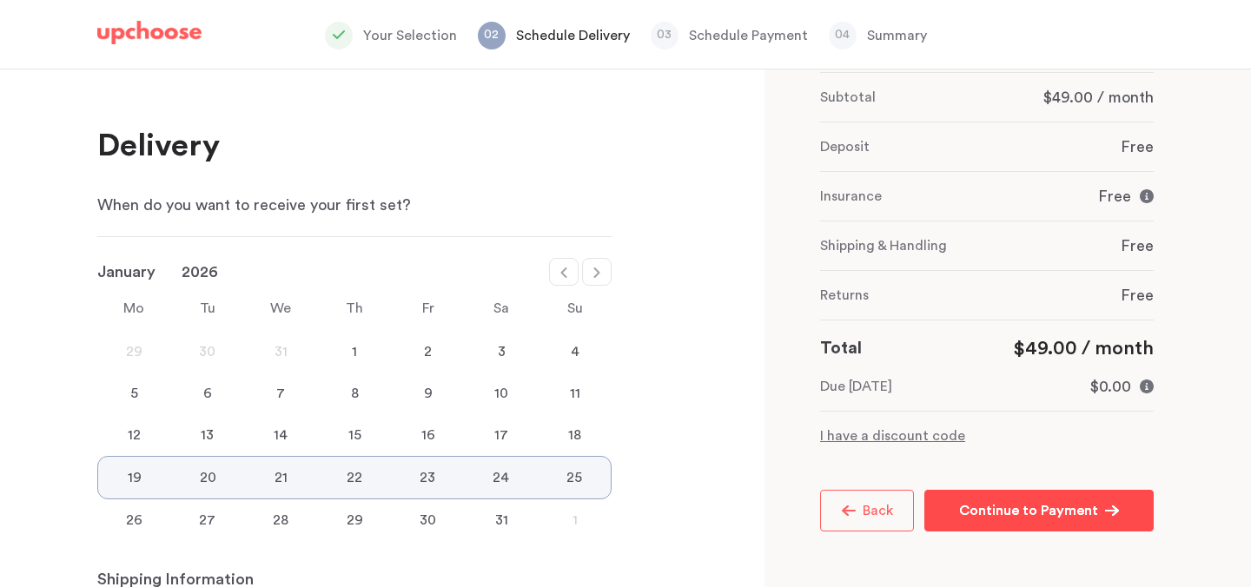
click at [572, 426] on div "18" at bounding box center [575, 435] width 74 height 21
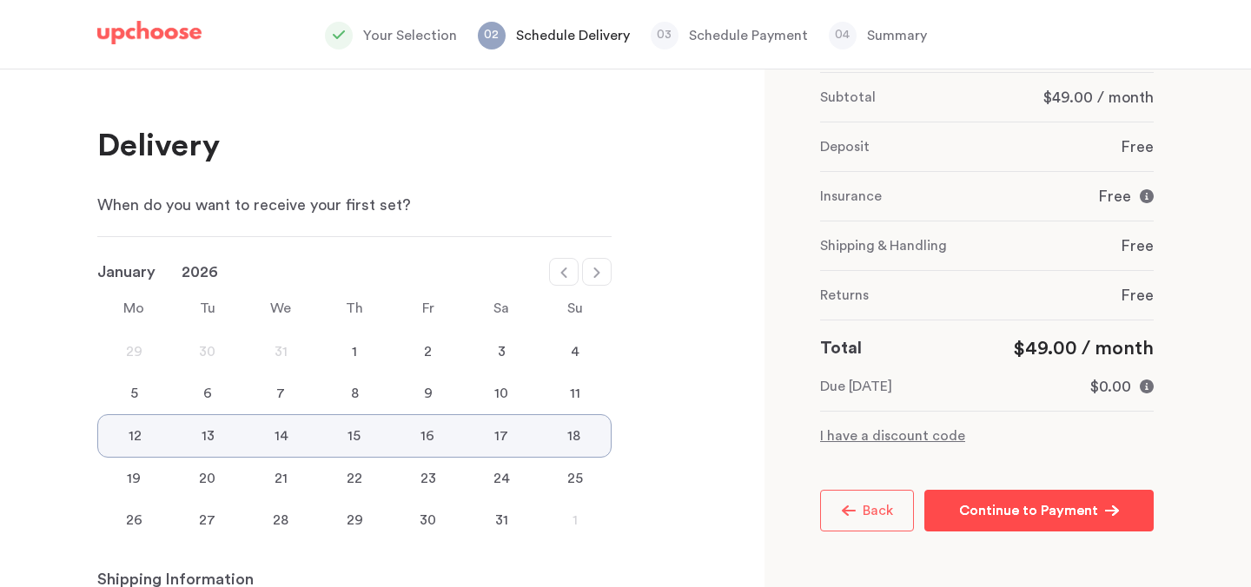
click at [1020, 502] on p "Continue to Payment" at bounding box center [1028, 510] width 139 height 21
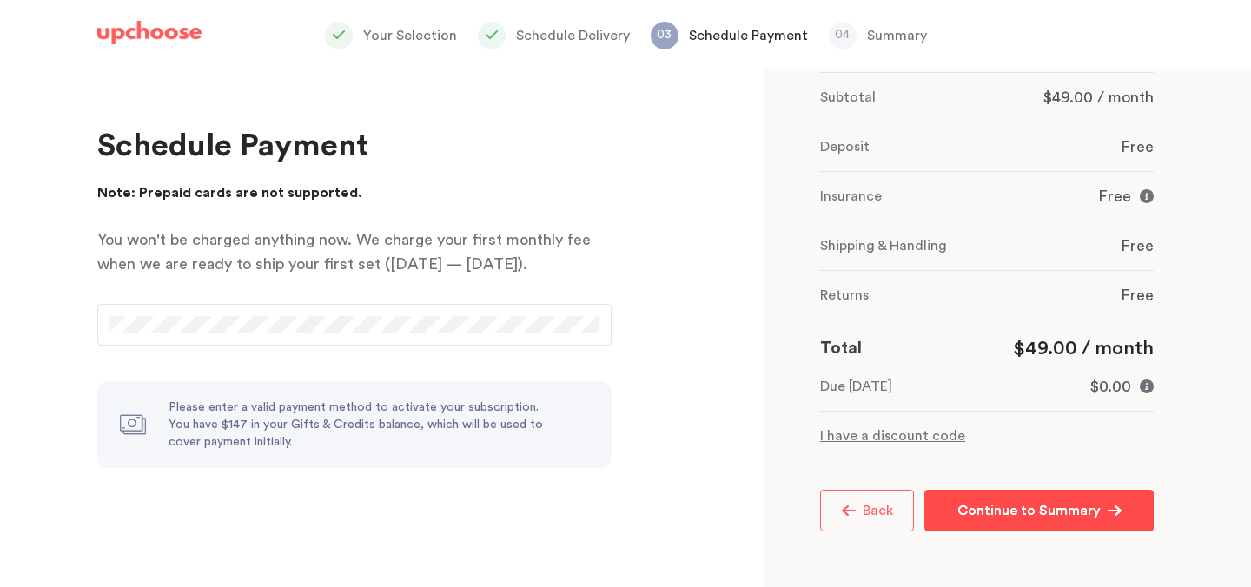
click at [981, 508] on p "Continue to Summary" at bounding box center [1028, 510] width 143 height 21
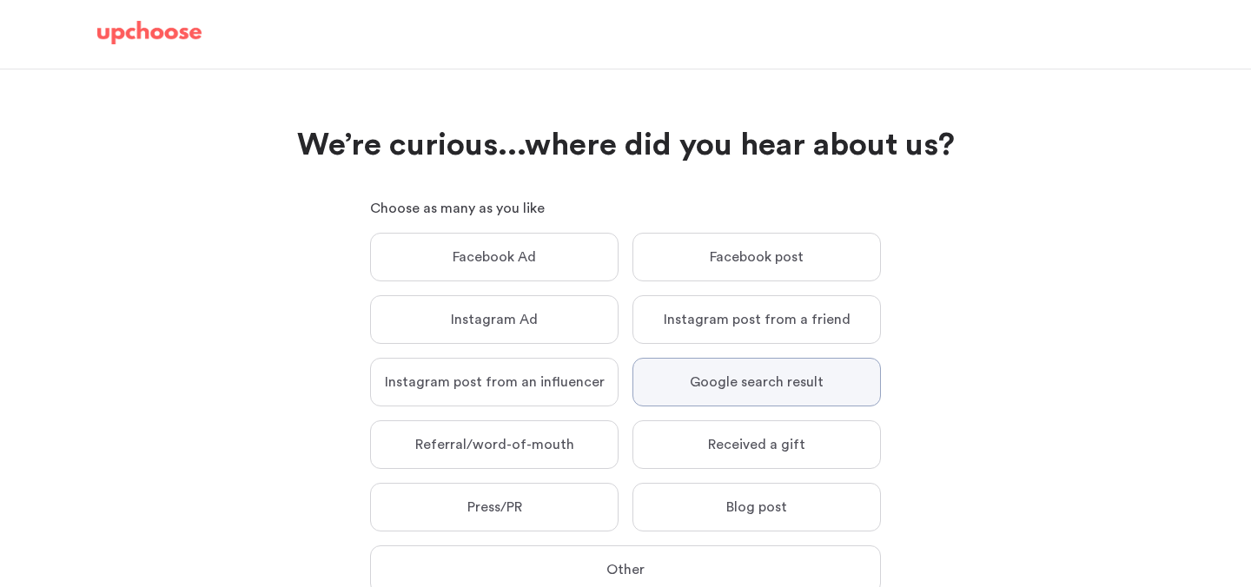
click at [845, 393] on label "Google search result Google search result" at bounding box center [757, 382] width 248 height 49
click at [0, 0] on input "Google search result Google search result" at bounding box center [0, 0] width 0 height 0
click at [940, 393] on div "We’re curious...where did you hear about us? We’re curious...where did you hear…" at bounding box center [625, 406] width 1098 height 563
click at [870, 381] on label "Google search result Google search result" at bounding box center [757, 382] width 248 height 49
click at [0, 0] on input "Google search result Google search result" at bounding box center [0, 0] width 0 height 0
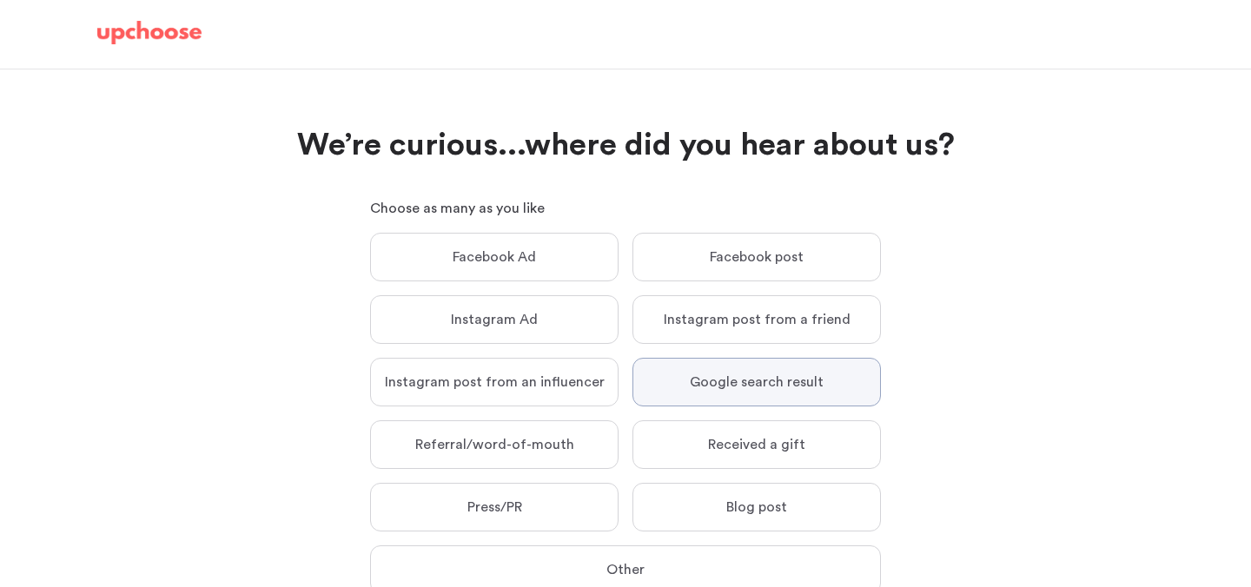
scroll to position [156, 0]
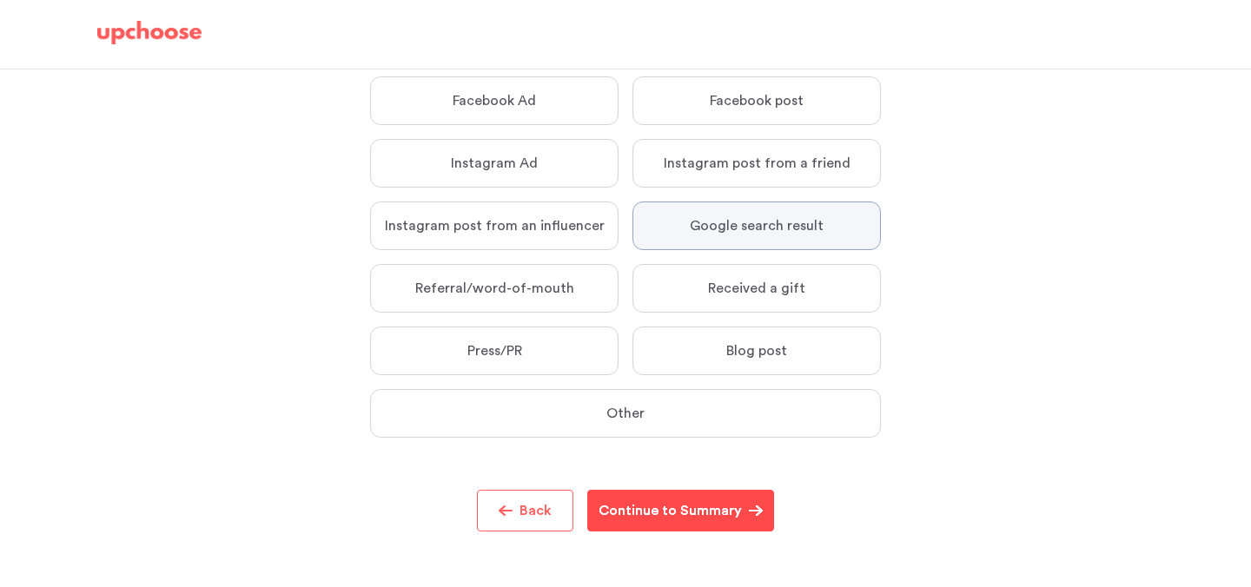
click at [732, 494] on button "Continue to Summary Continue to Summary" at bounding box center [680, 511] width 187 height 42
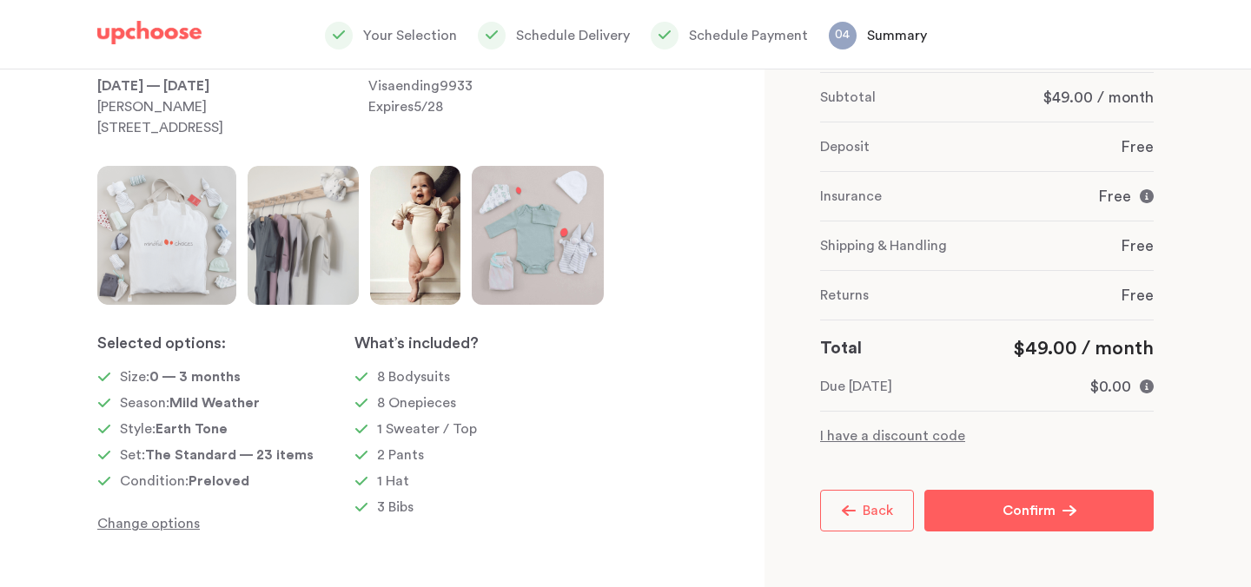
scroll to position [150, 0]
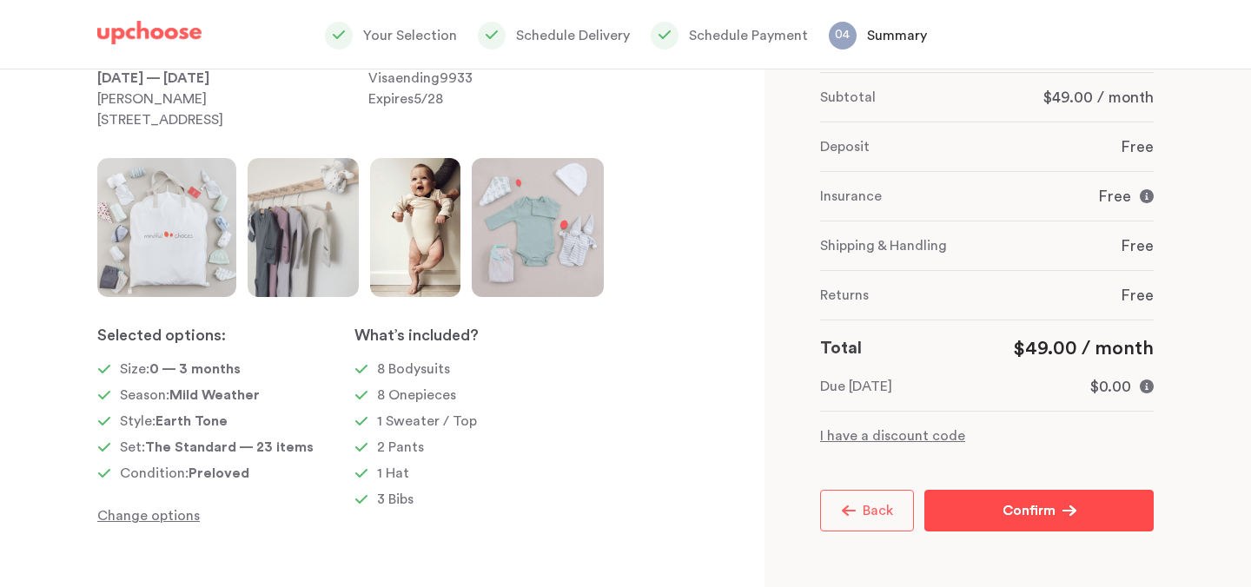
click at [1003, 499] on button "Confirm Confirm" at bounding box center [1038, 511] width 229 height 42
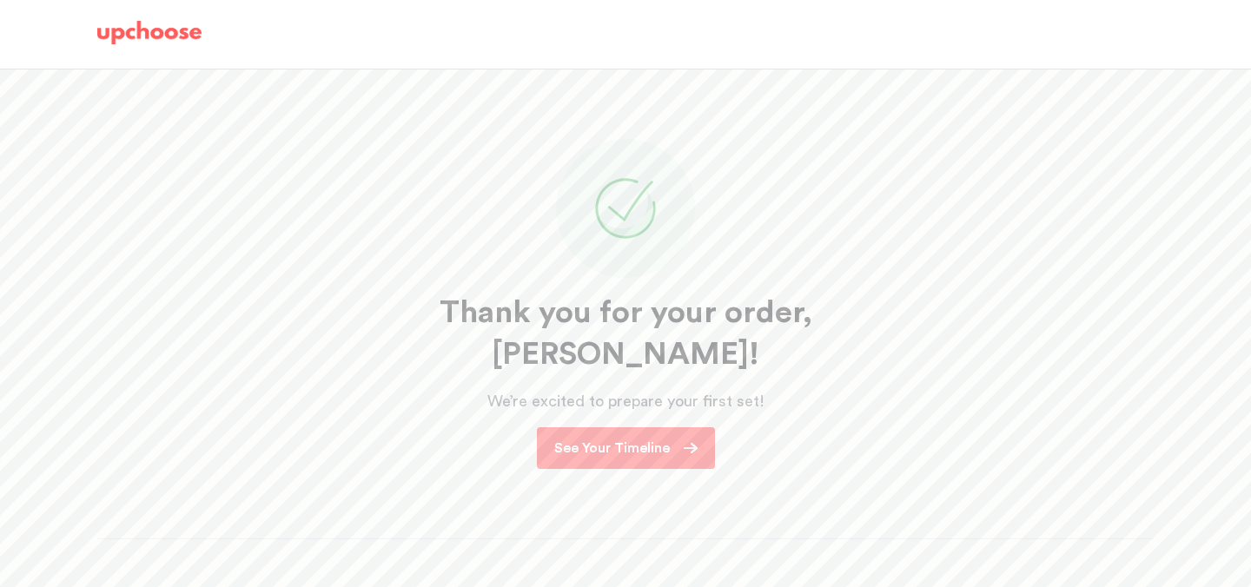
click at [675, 427] on link "See Your Timeline" at bounding box center [626, 448] width 178 height 42
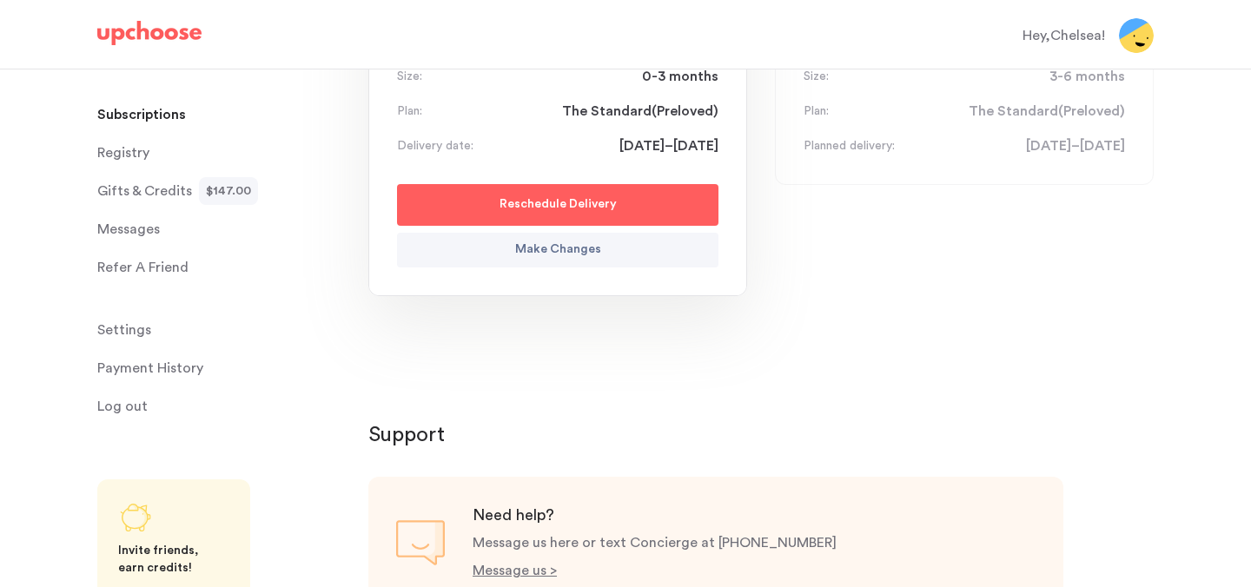
scroll to position [402, 0]
